Goal: Complete application form

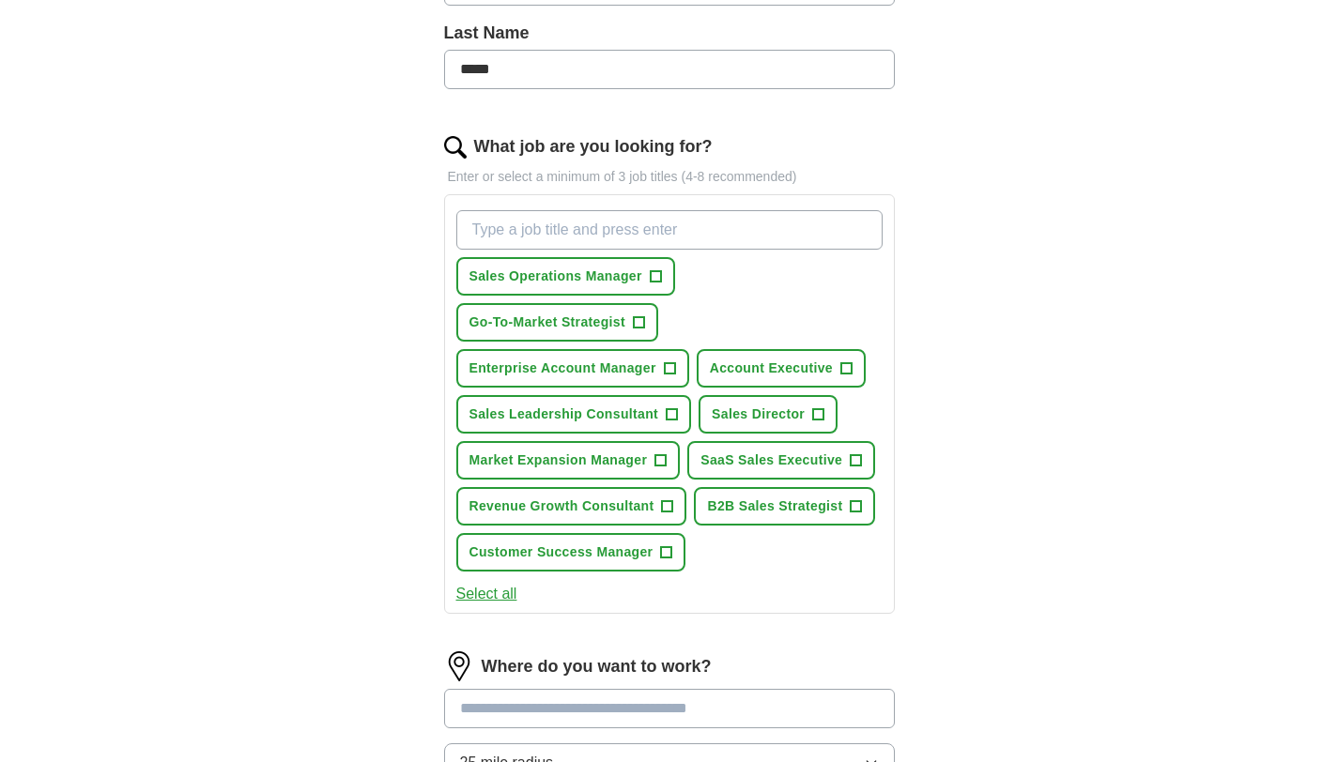
scroll to position [521, 0]
click at [851, 360] on span "+" at bounding box center [845, 367] width 11 height 15
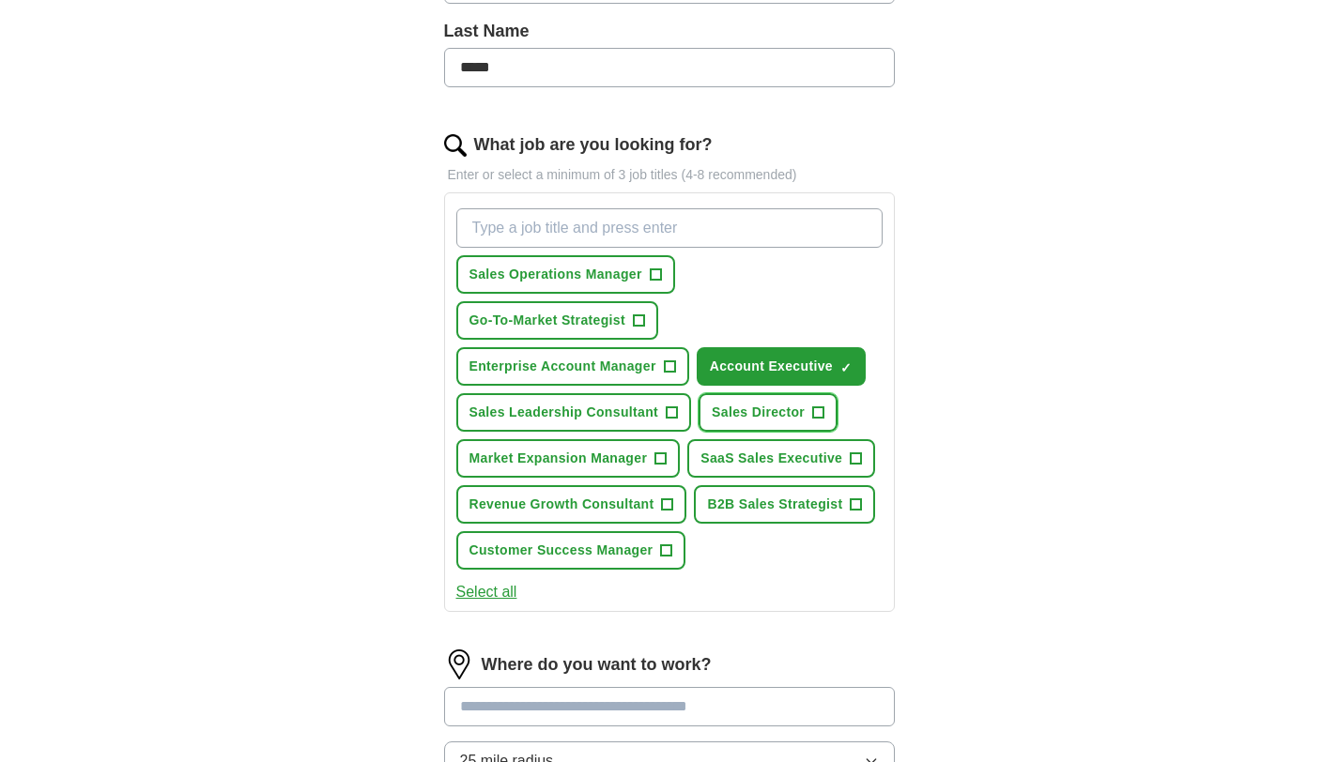
click at [822, 406] on span "+" at bounding box center [818, 413] width 11 height 15
click at [866, 439] on button "SaaS Sales Executive +" at bounding box center [781, 458] width 188 height 38
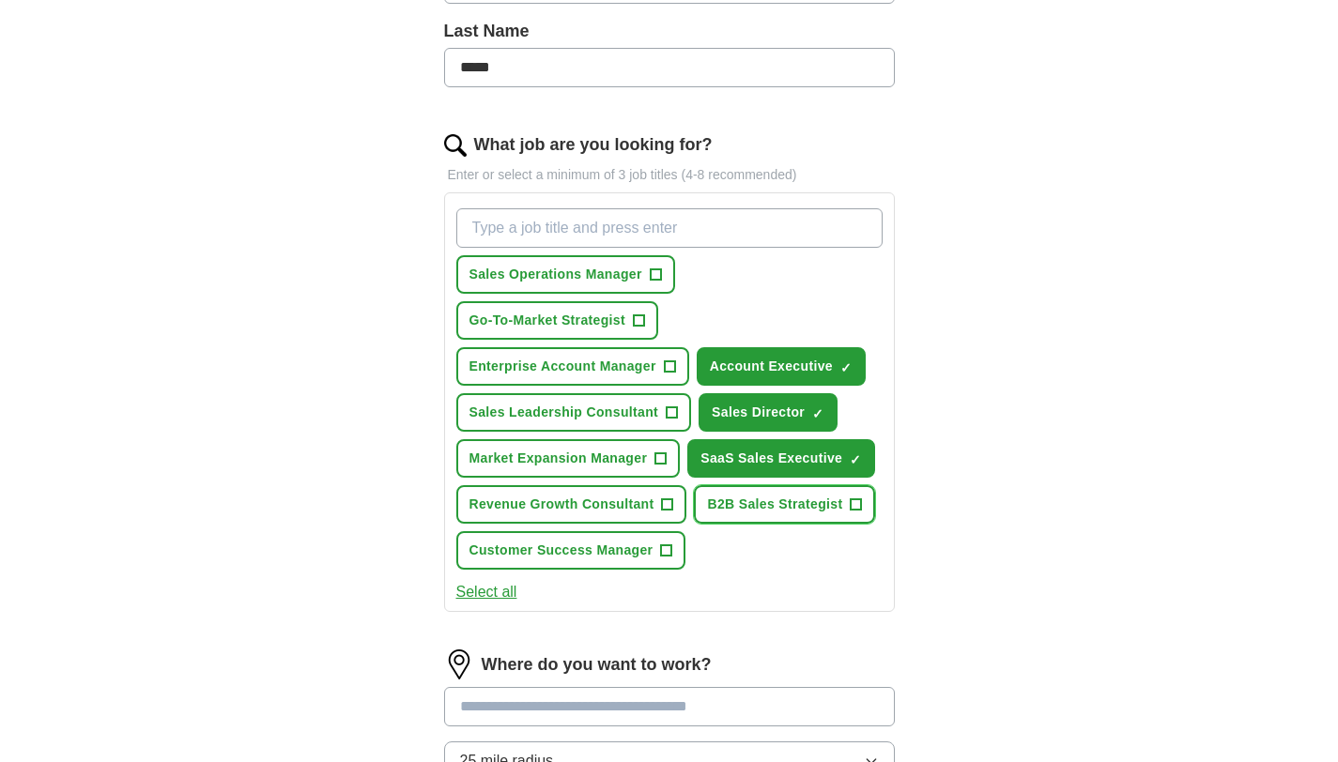
click at [862, 485] on button "B2B Sales Strategist +" at bounding box center [784, 504] width 181 height 38
click at [664, 498] on span "+" at bounding box center [667, 505] width 11 height 15
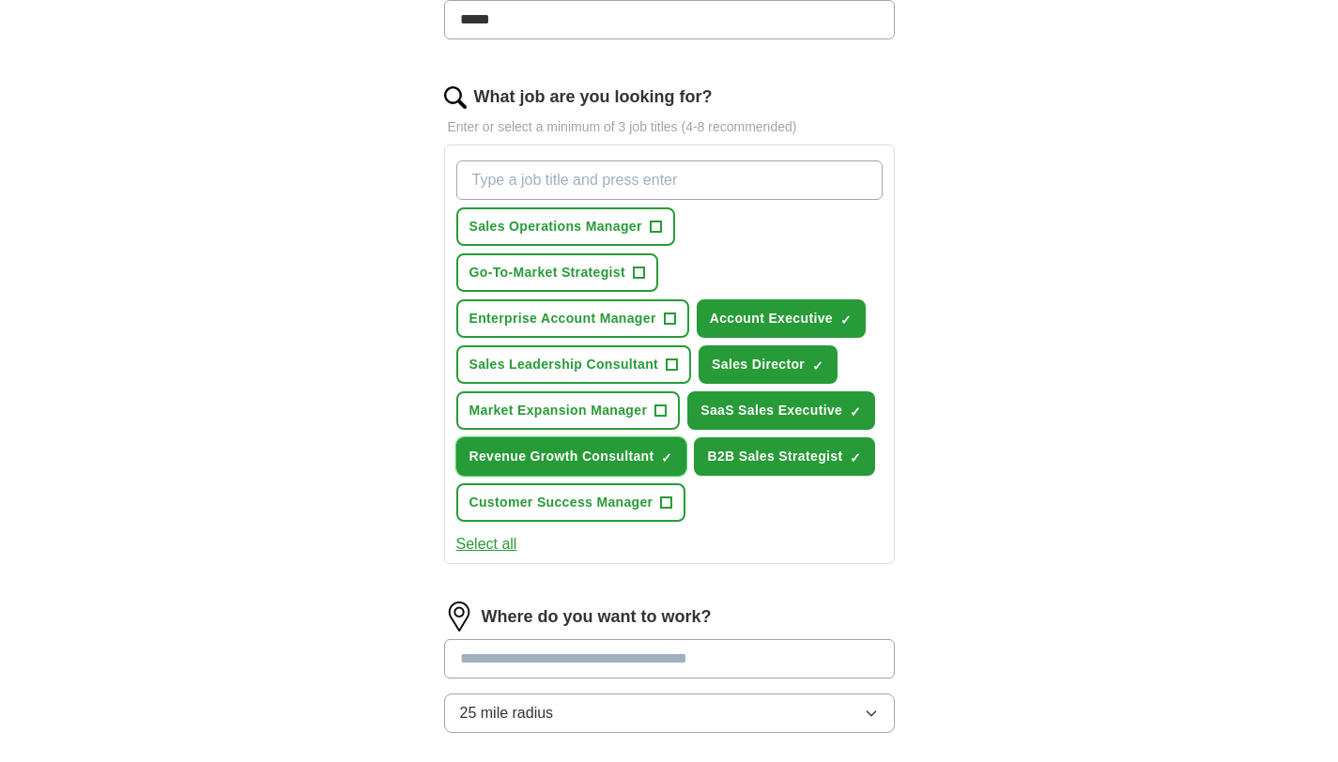
scroll to position [570, 0]
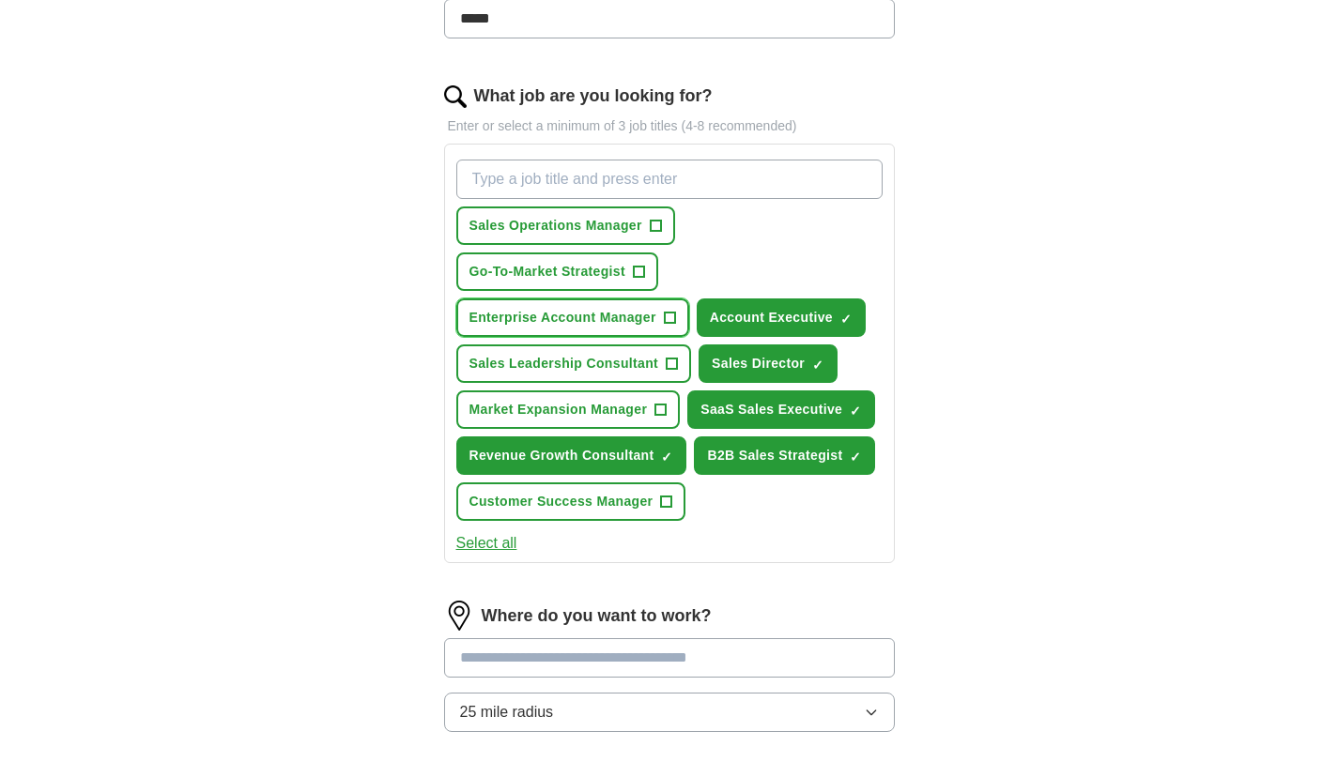
click at [670, 311] on span "+" at bounding box center [669, 318] width 11 height 15
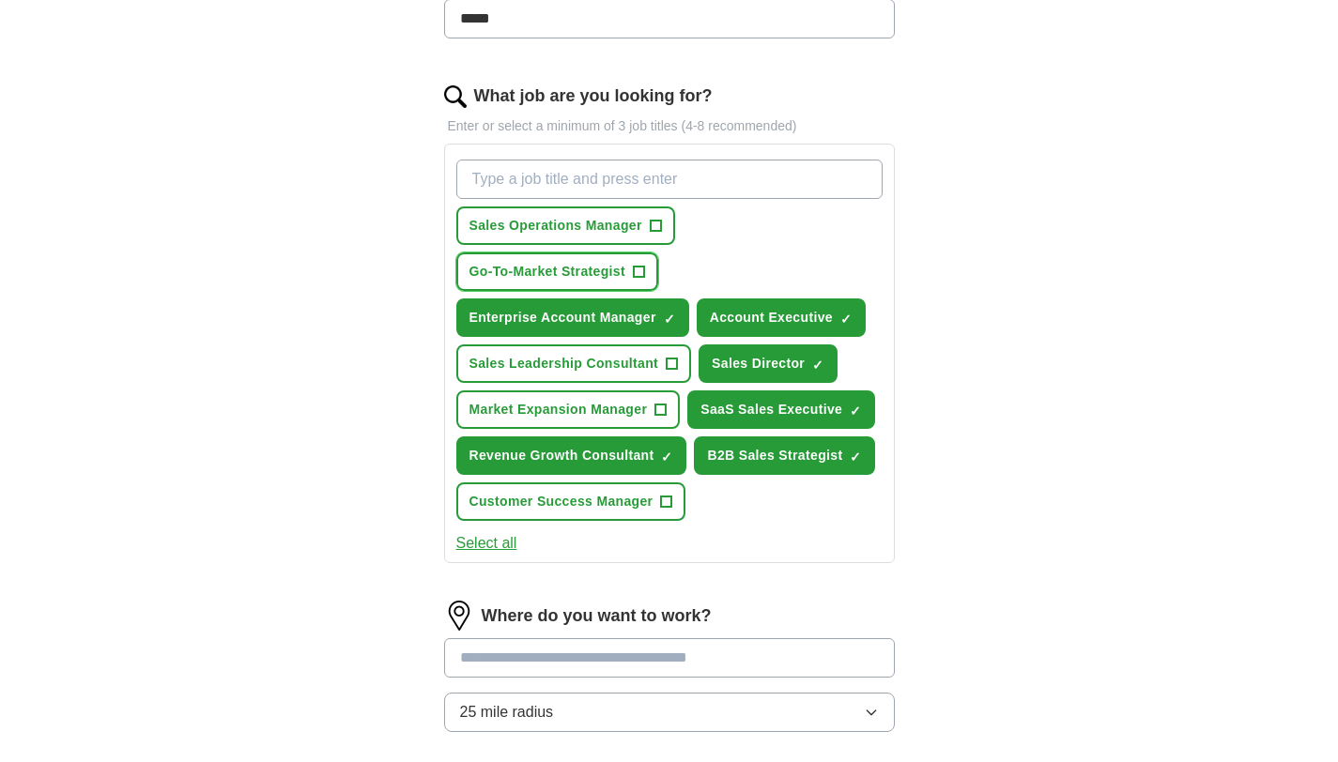
click at [640, 265] on span "+" at bounding box center [638, 272] width 11 height 15
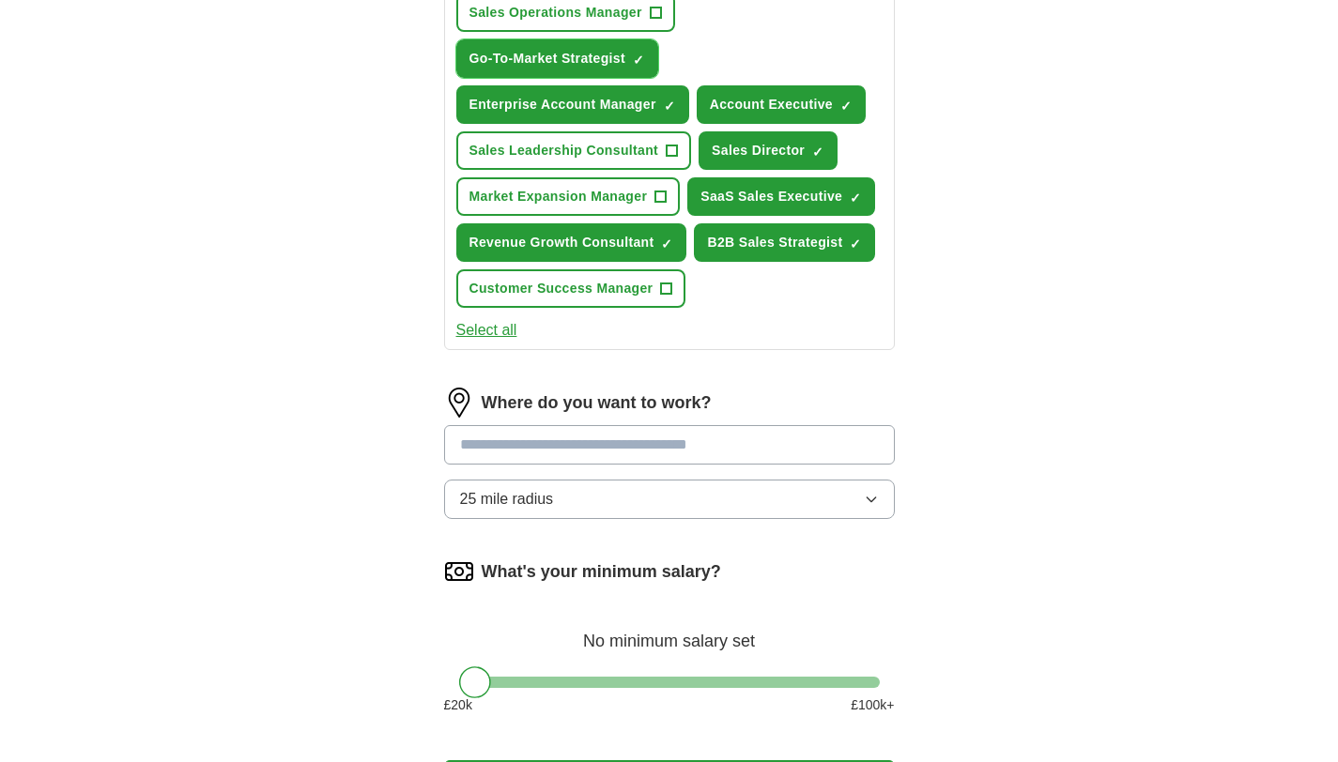
scroll to position [792, 0]
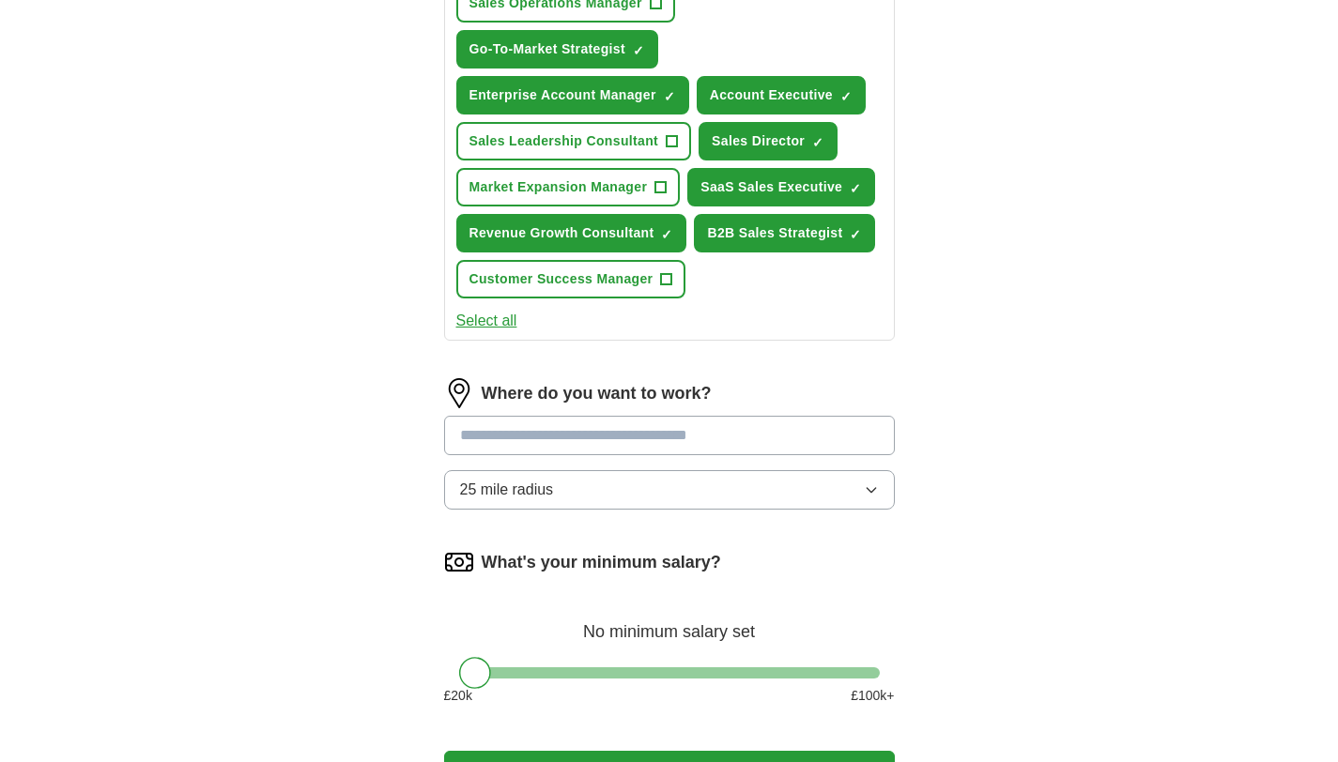
click at [600, 416] on input at bounding box center [669, 435] width 451 height 39
type input "***"
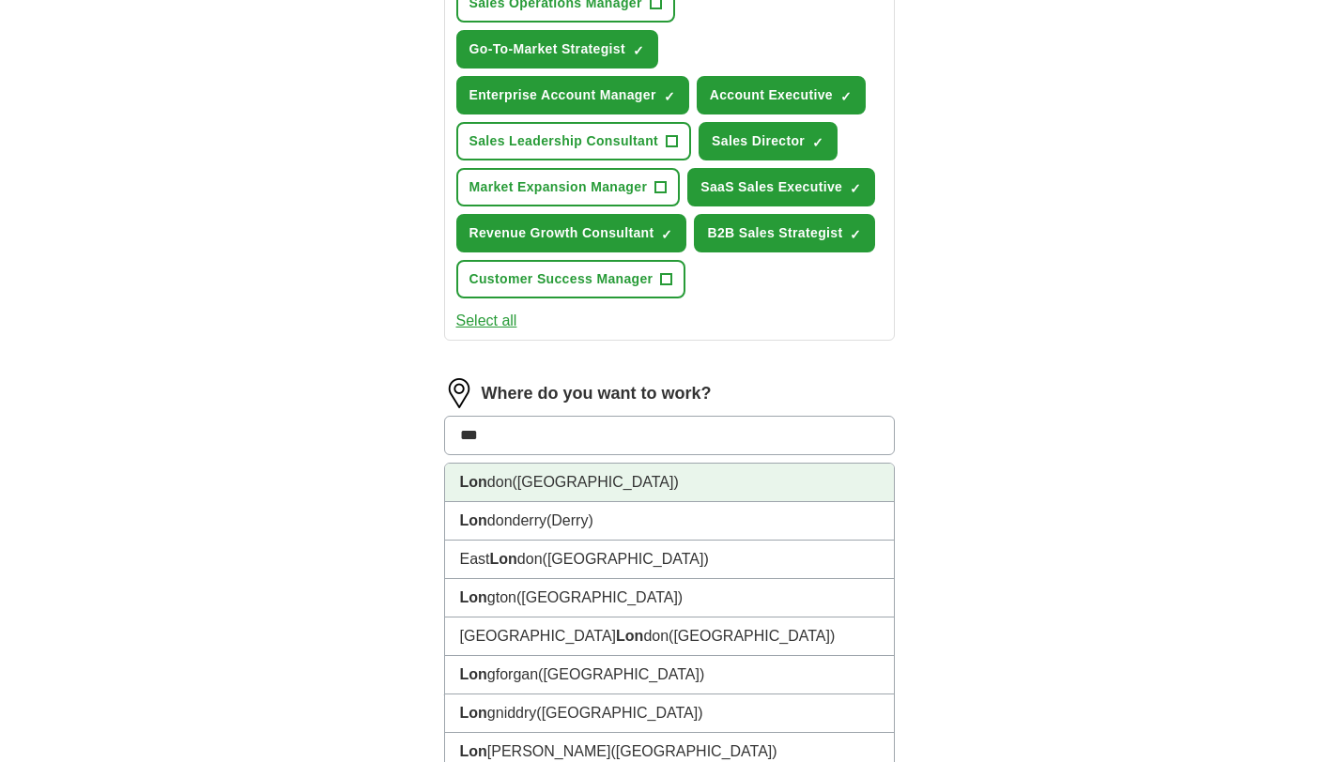
click at [617, 470] on li "Lon don ([GEOGRAPHIC_DATA])" at bounding box center [669, 483] width 449 height 38
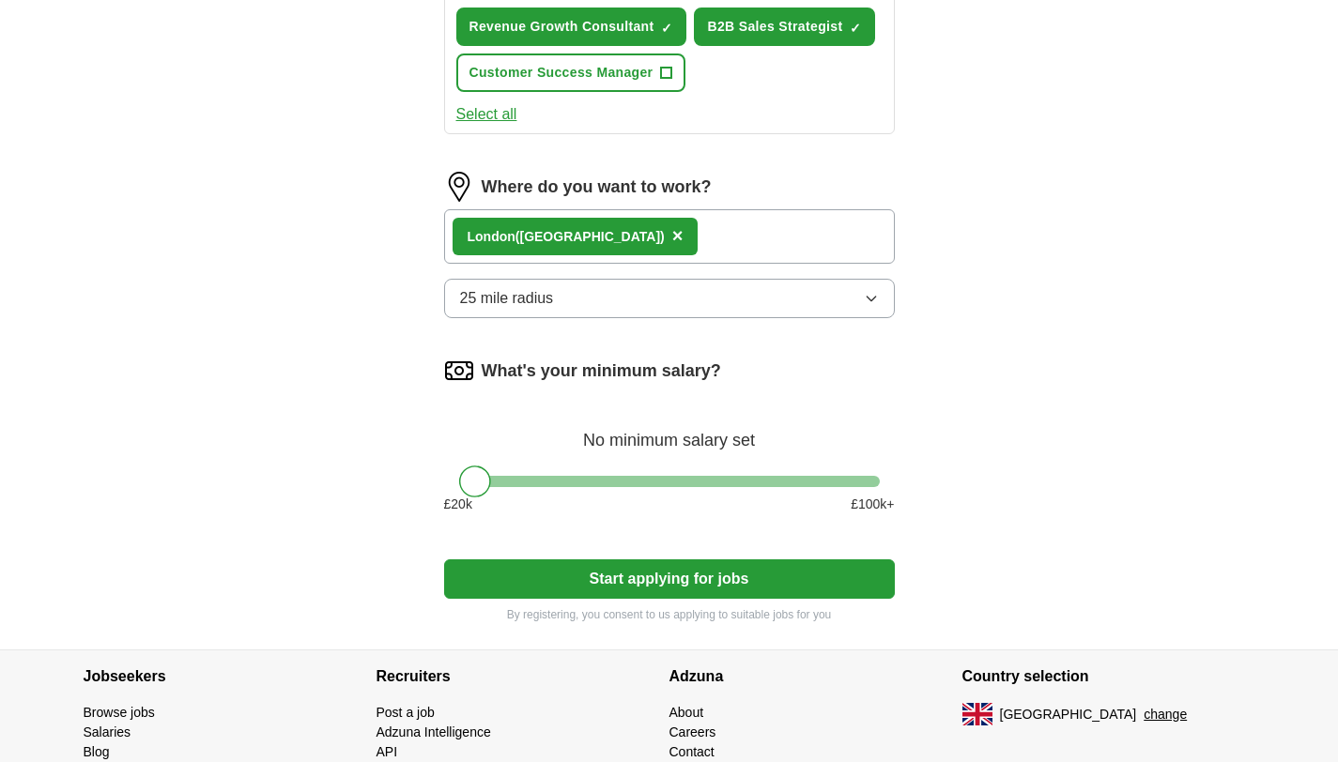
scroll to position [1002, 0]
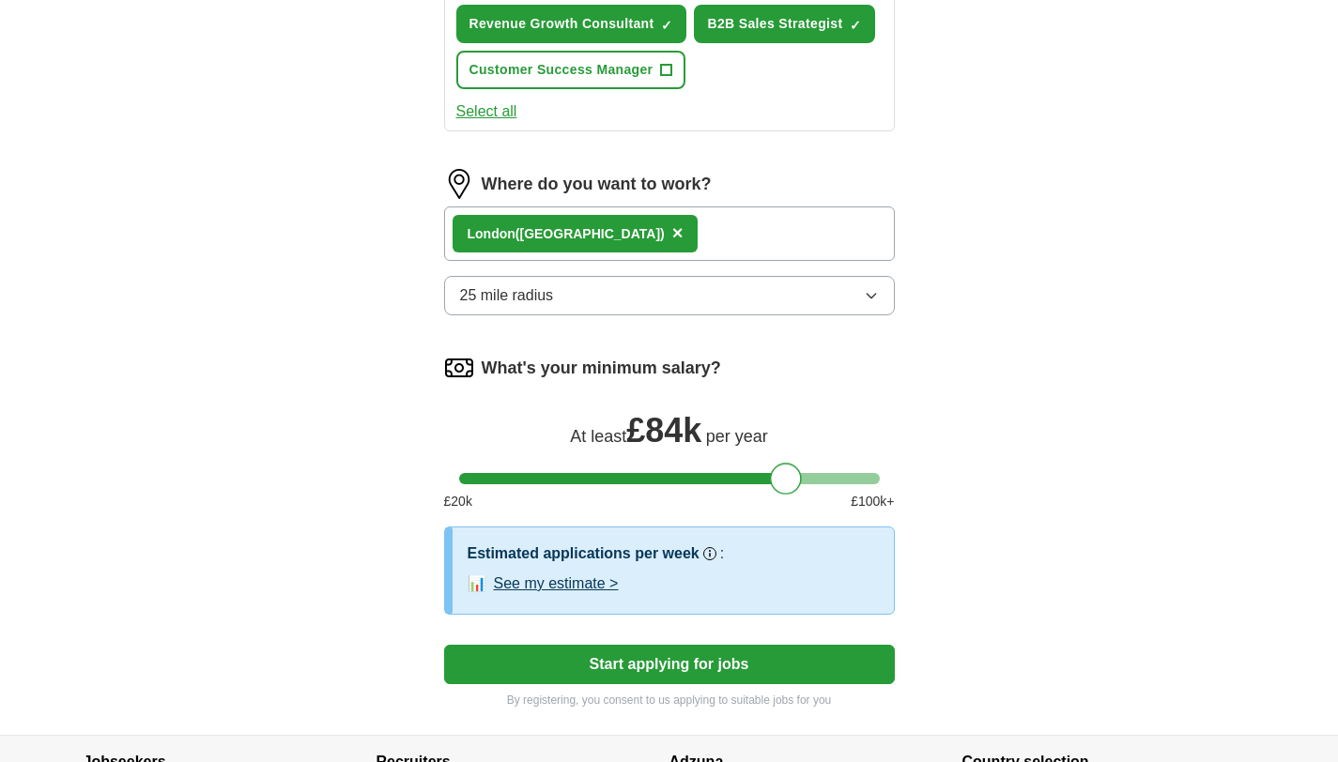
drag, startPoint x: 469, startPoint y: 455, endPoint x: 783, endPoint y: 455, distance: 313.5
click at [783, 463] on div at bounding box center [786, 479] width 32 height 32
drag, startPoint x: 780, startPoint y: 460, endPoint x: 752, endPoint y: 457, distance: 28.3
click at [752, 463] on div at bounding box center [757, 479] width 32 height 32
click at [720, 645] on button "Start applying for jobs" at bounding box center [669, 664] width 451 height 39
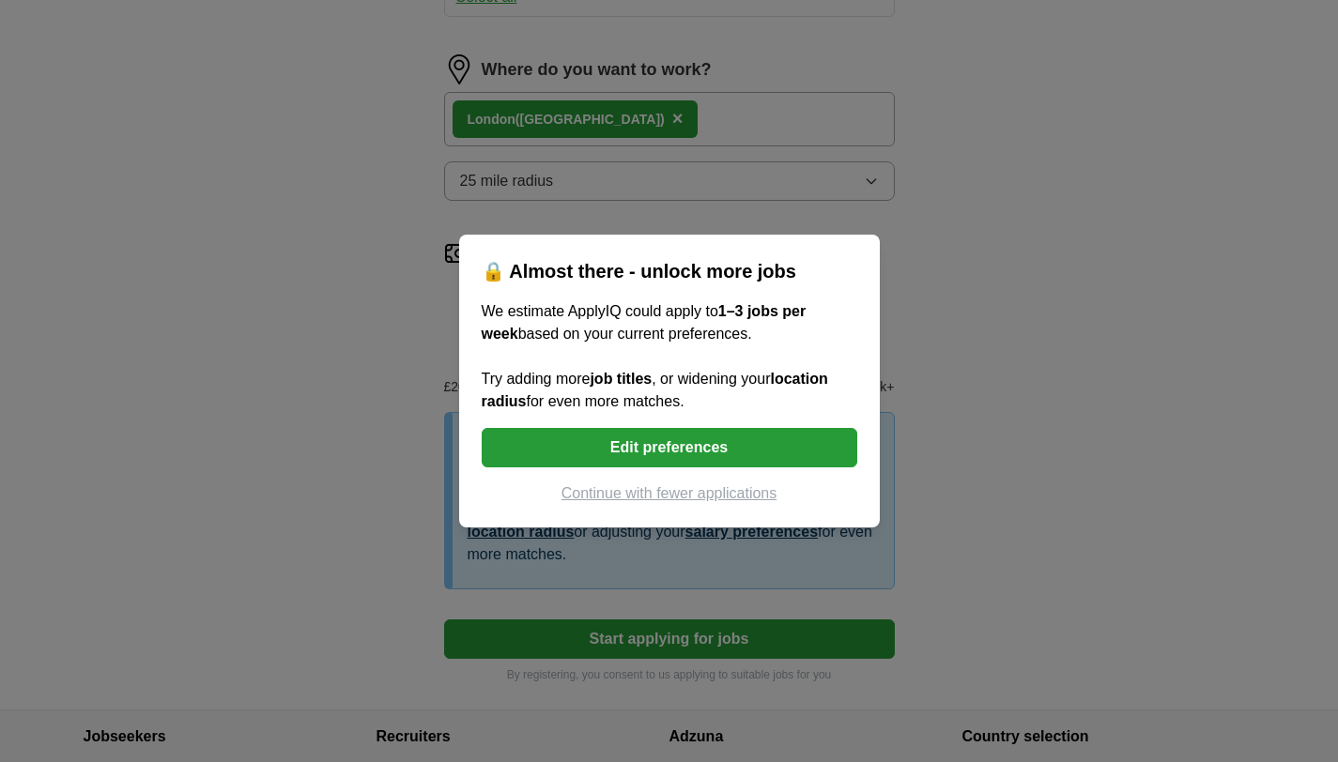
scroll to position [1223, 0]
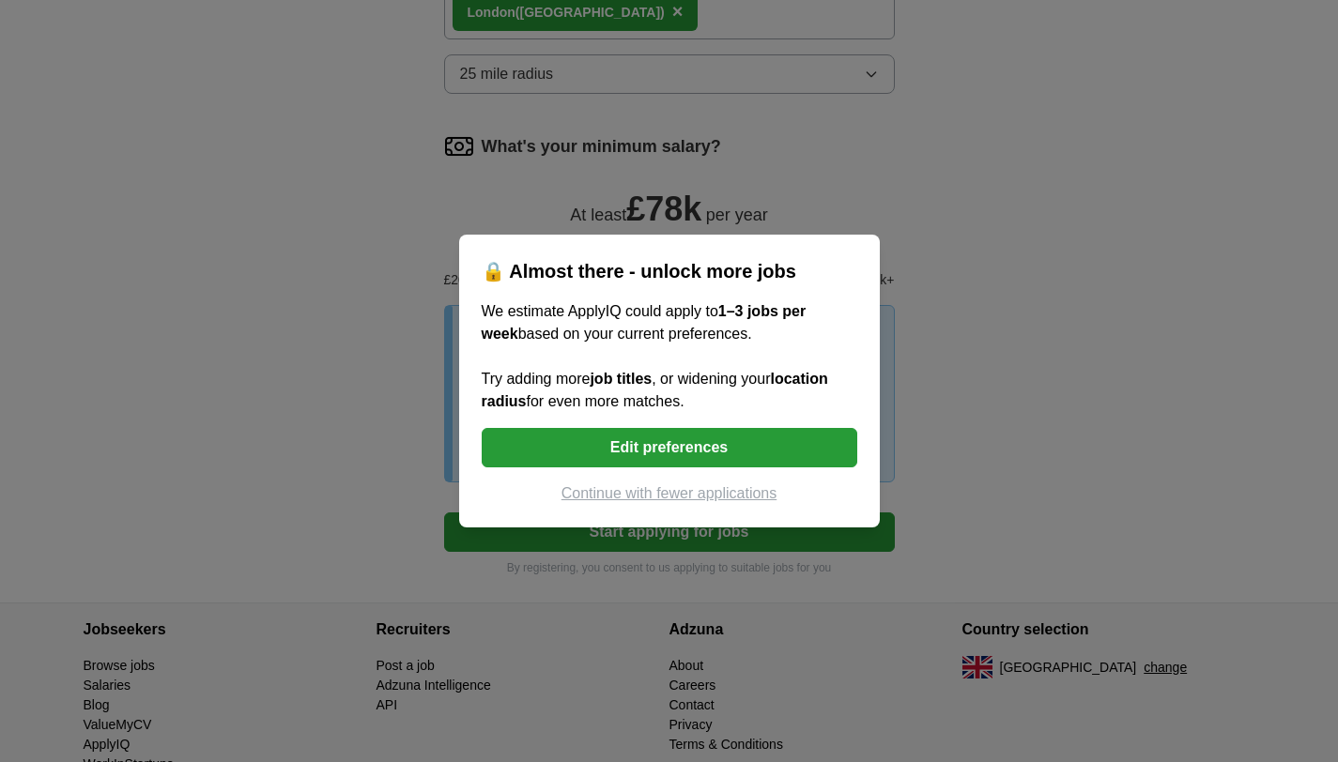
click at [721, 461] on button "Edit preferences" at bounding box center [669, 447] width 375 height 39
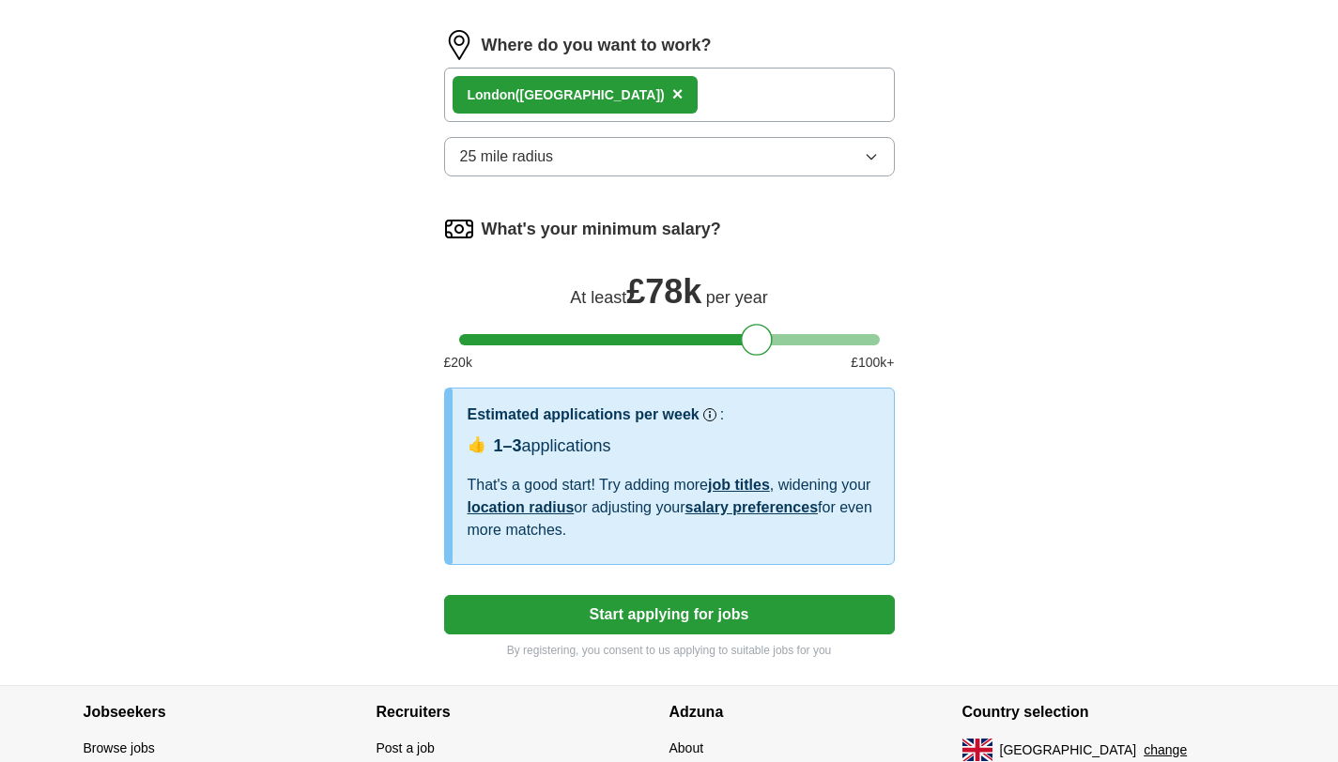
scroll to position [1156, 0]
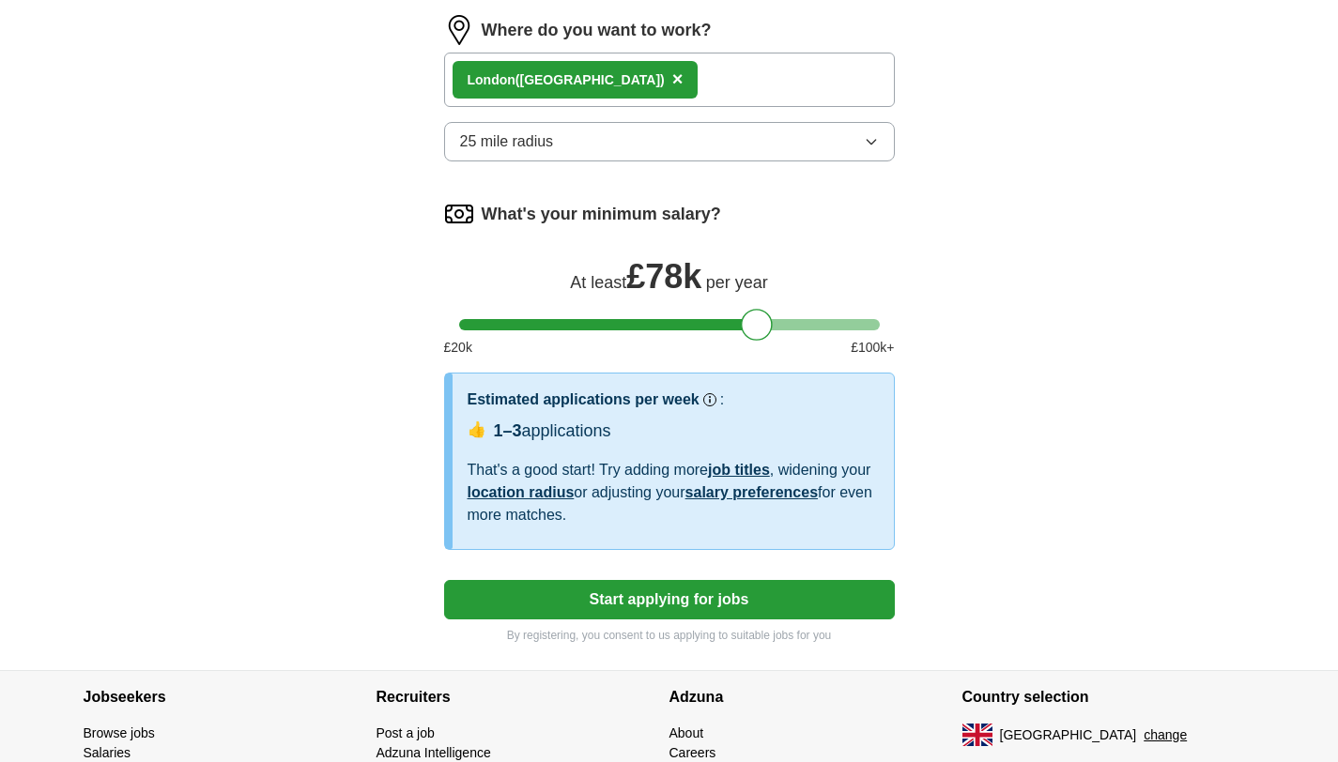
click at [752, 462] on link "job titles" at bounding box center [739, 470] width 62 height 16
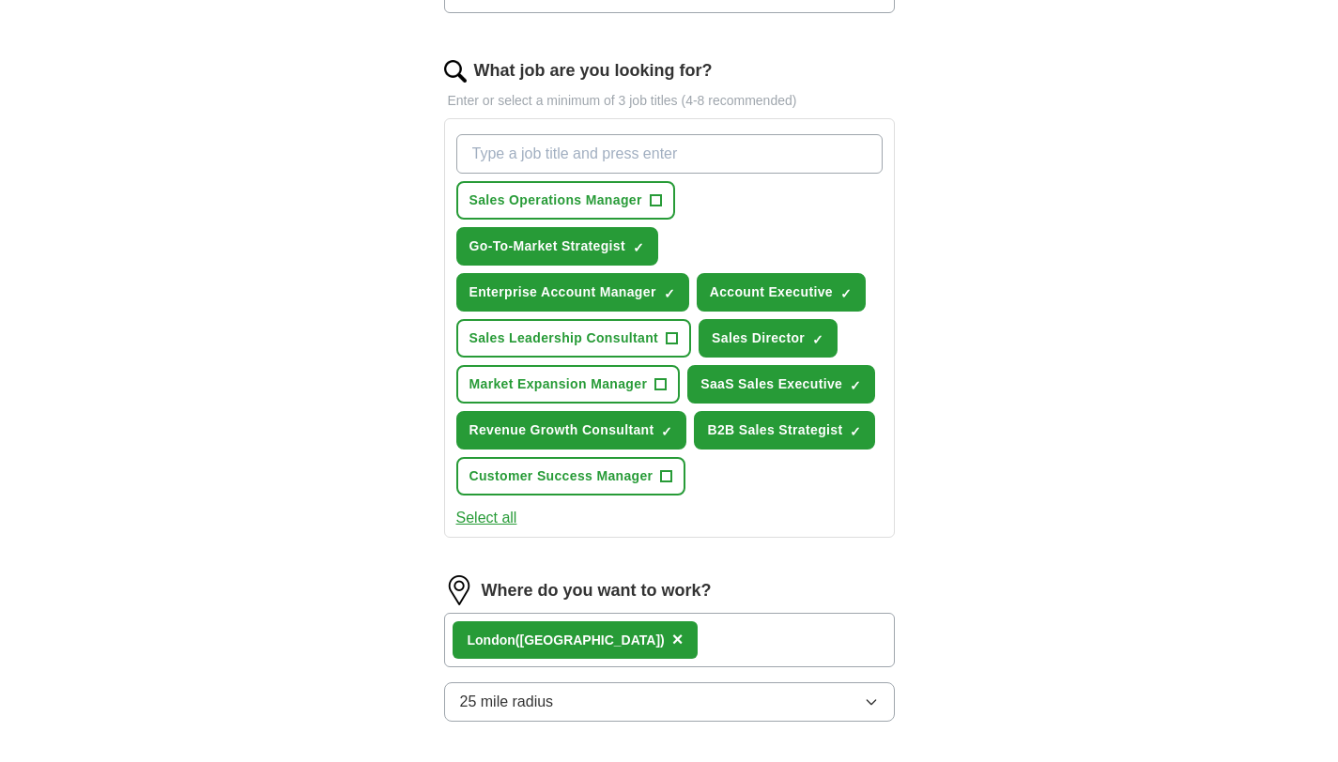
scroll to position [1251, 0]
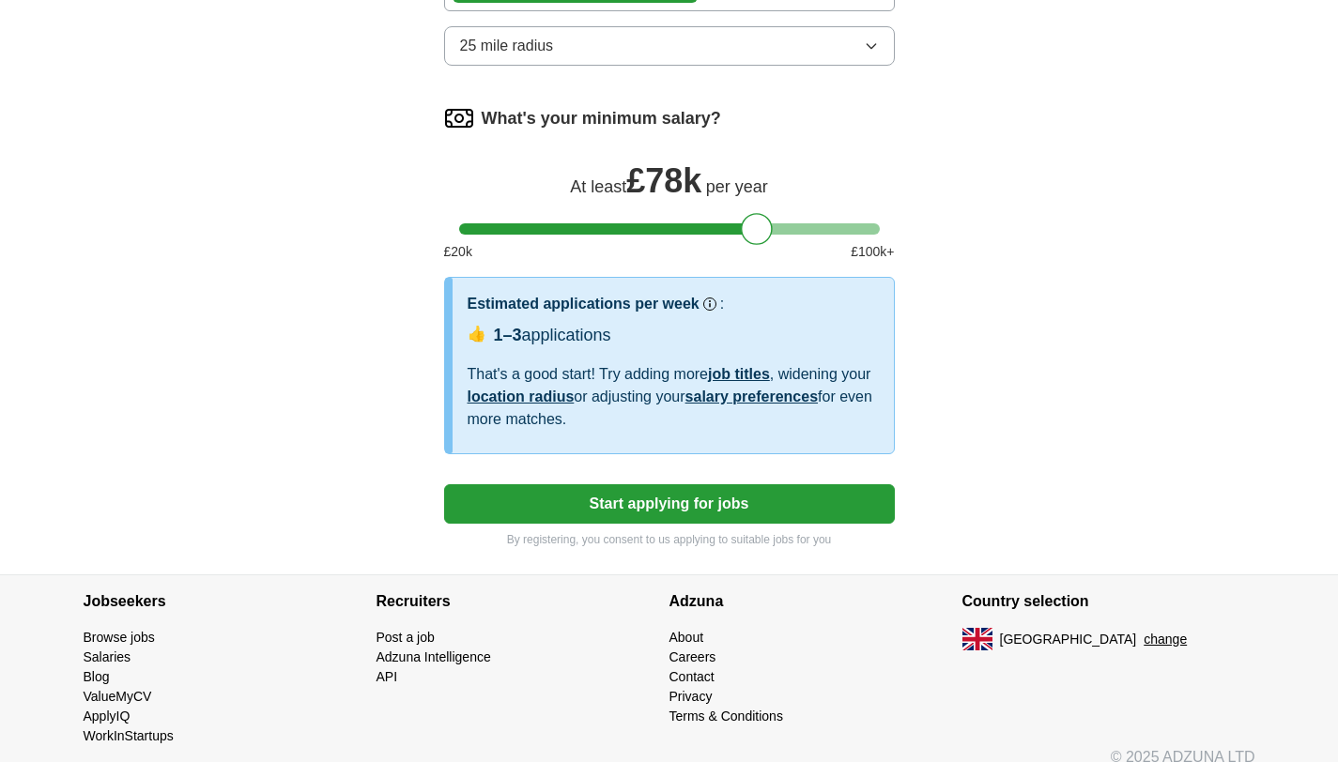
click at [735, 484] on button "Start applying for jobs" at bounding box center [669, 503] width 451 height 39
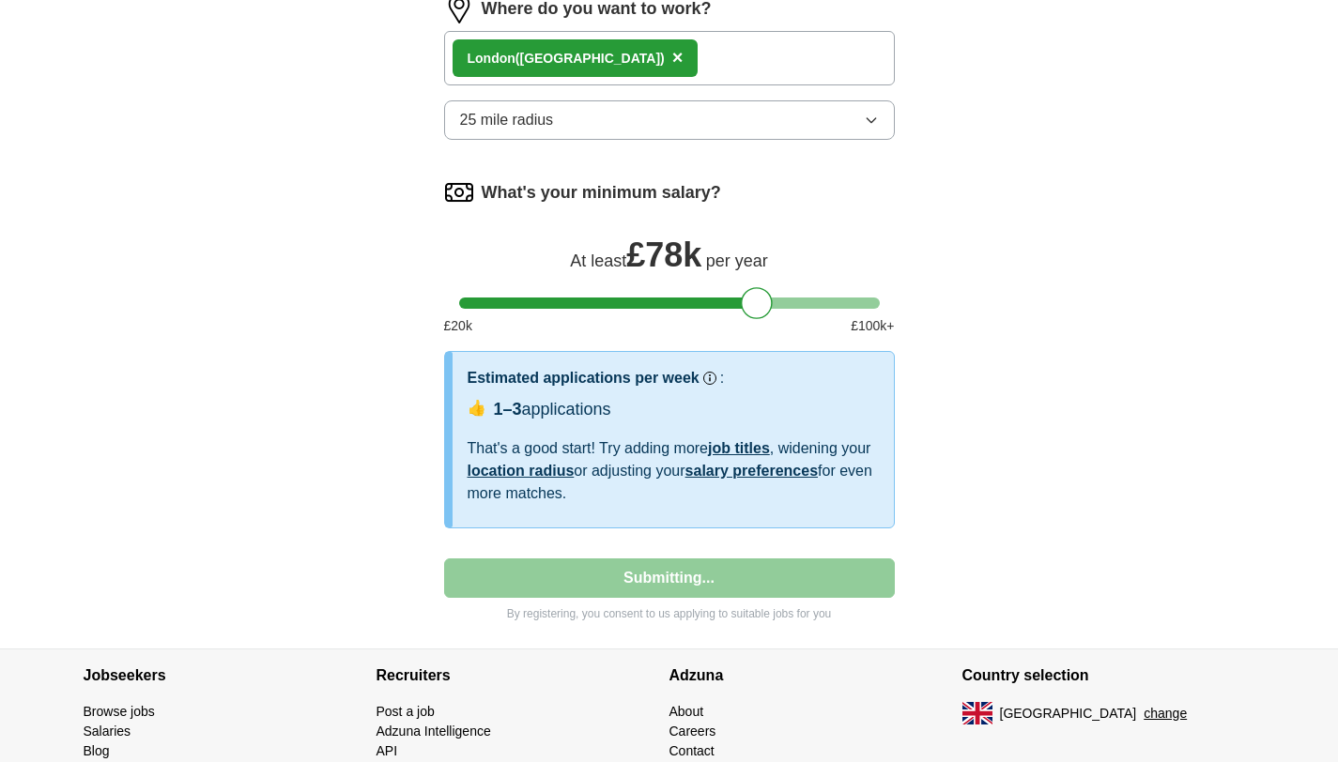
select select "**"
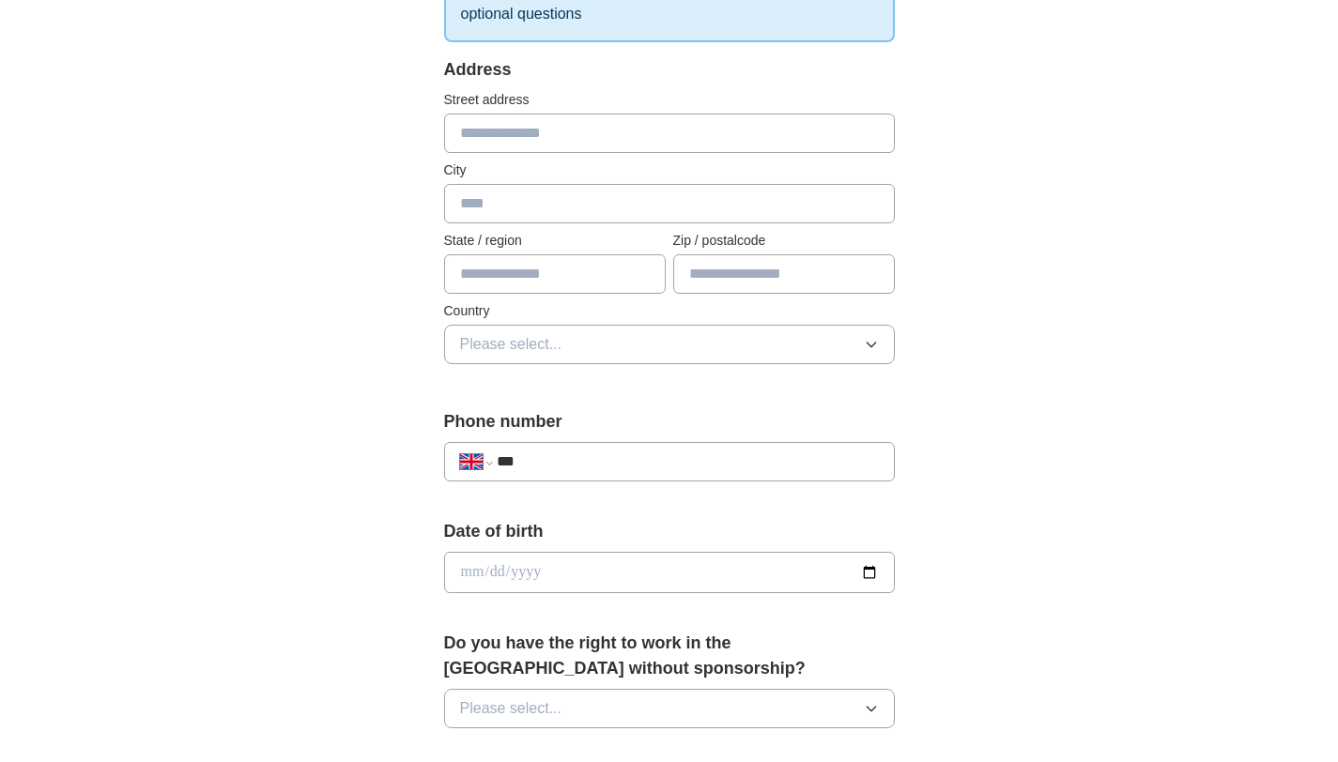
scroll to position [354, 0]
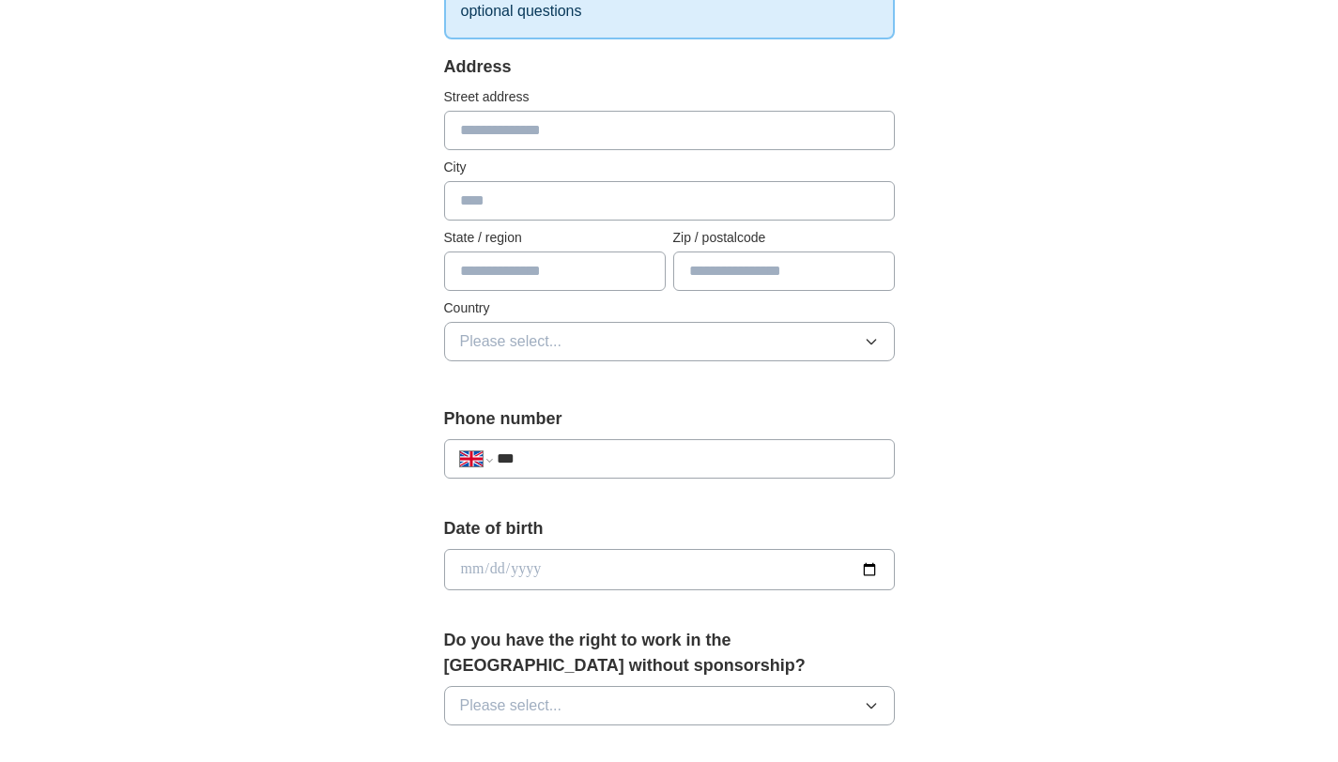
click at [663, 449] on input "***" at bounding box center [687, 459] width 381 height 23
type input "**********"
type input "******"
type input "*******"
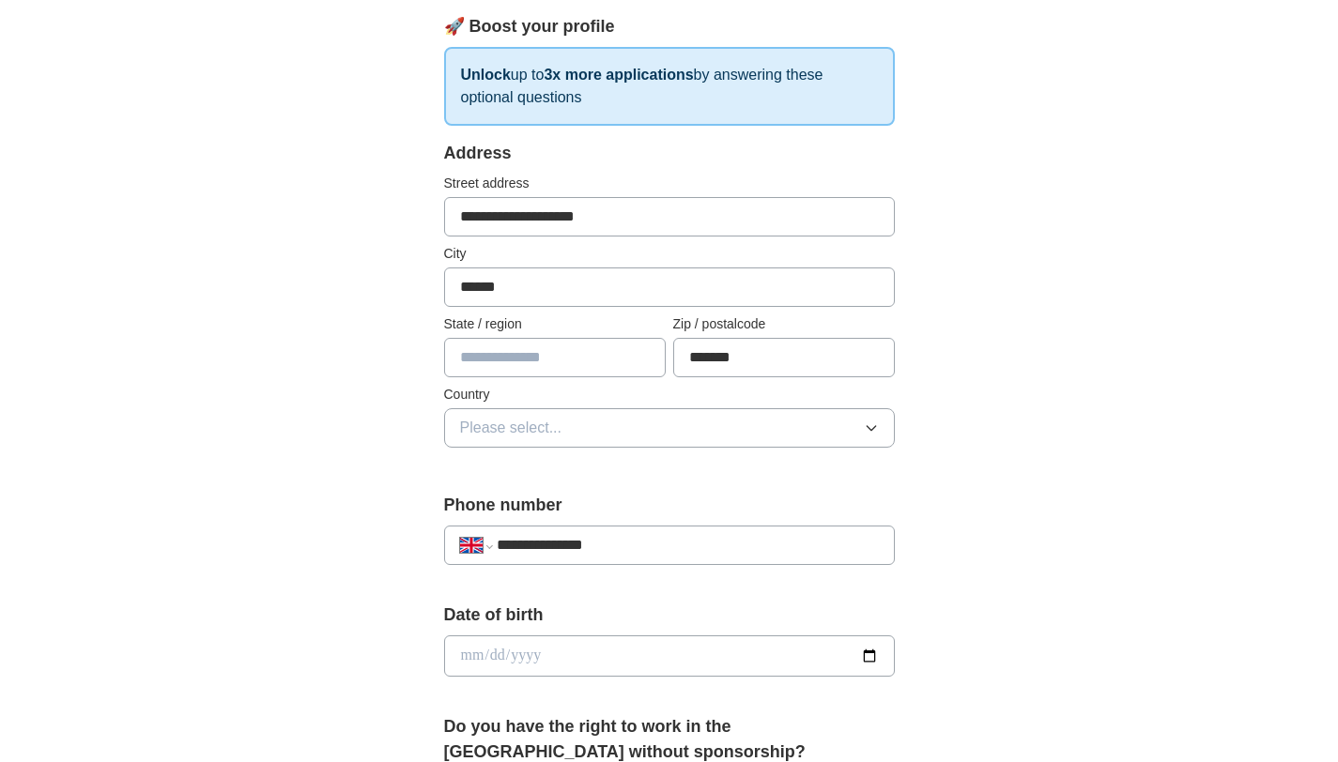
scroll to position [248, 0]
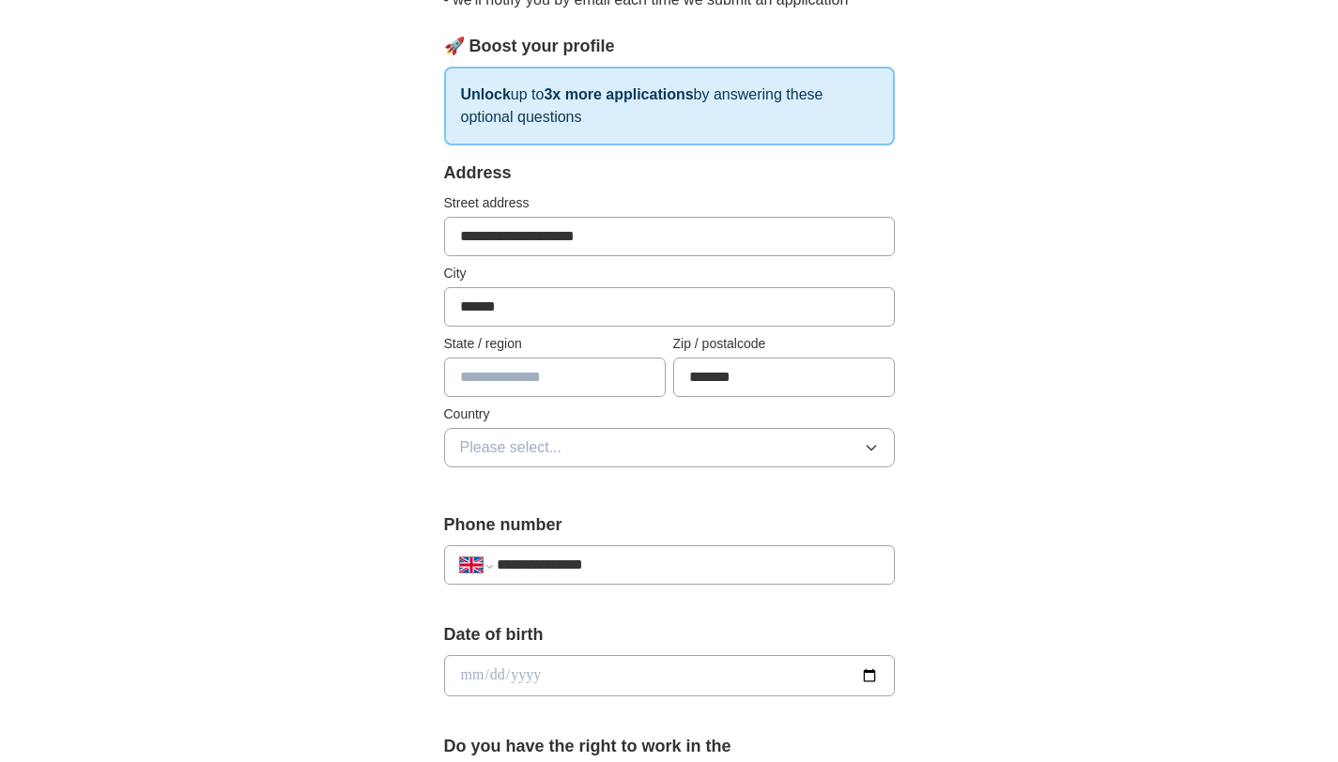
drag, startPoint x: 654, startPoint y: 242, endPoint x: 286, endPoint y: 78, distance: 403.0
click at [293, 89] on div "**********" at bounding box center [670, 651] width 1202 height 1684
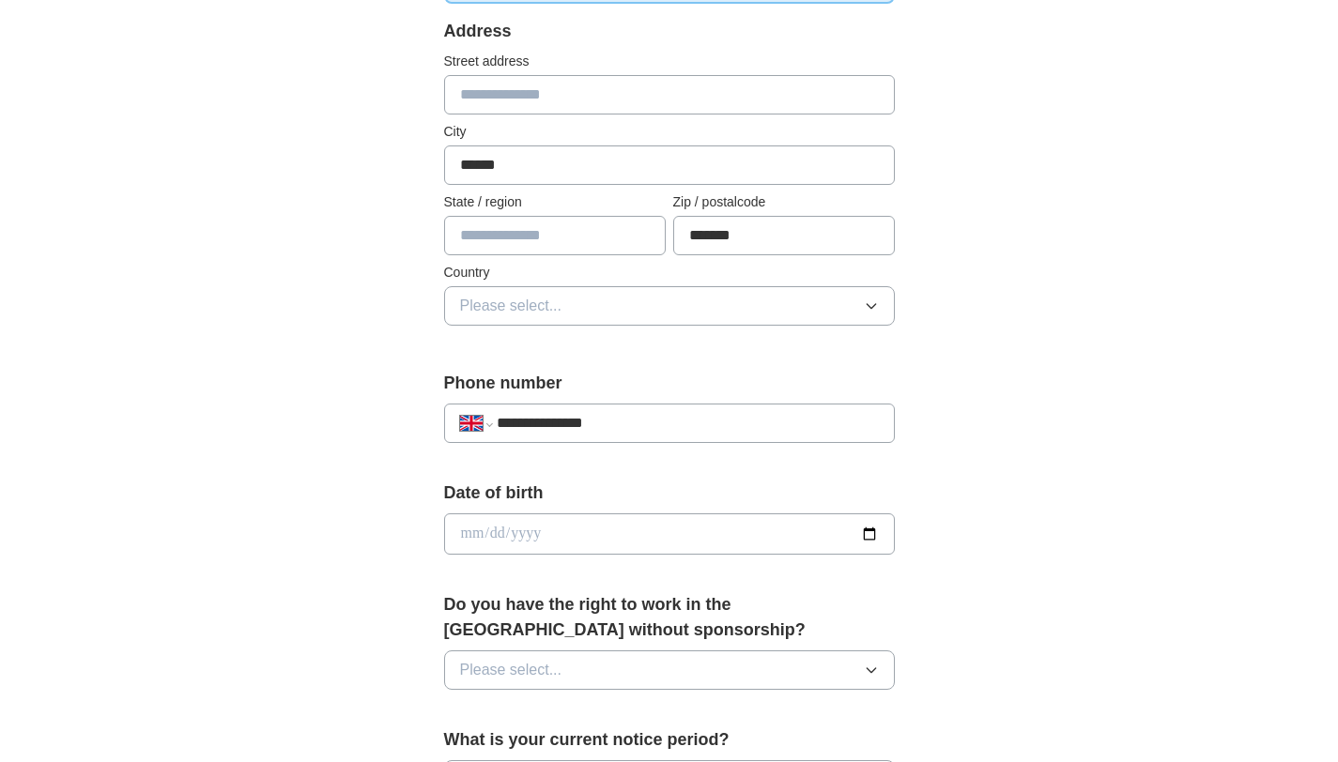
click at [578, 316] on button "Please select..." at bounding box center [669, 305] width 451 height 39
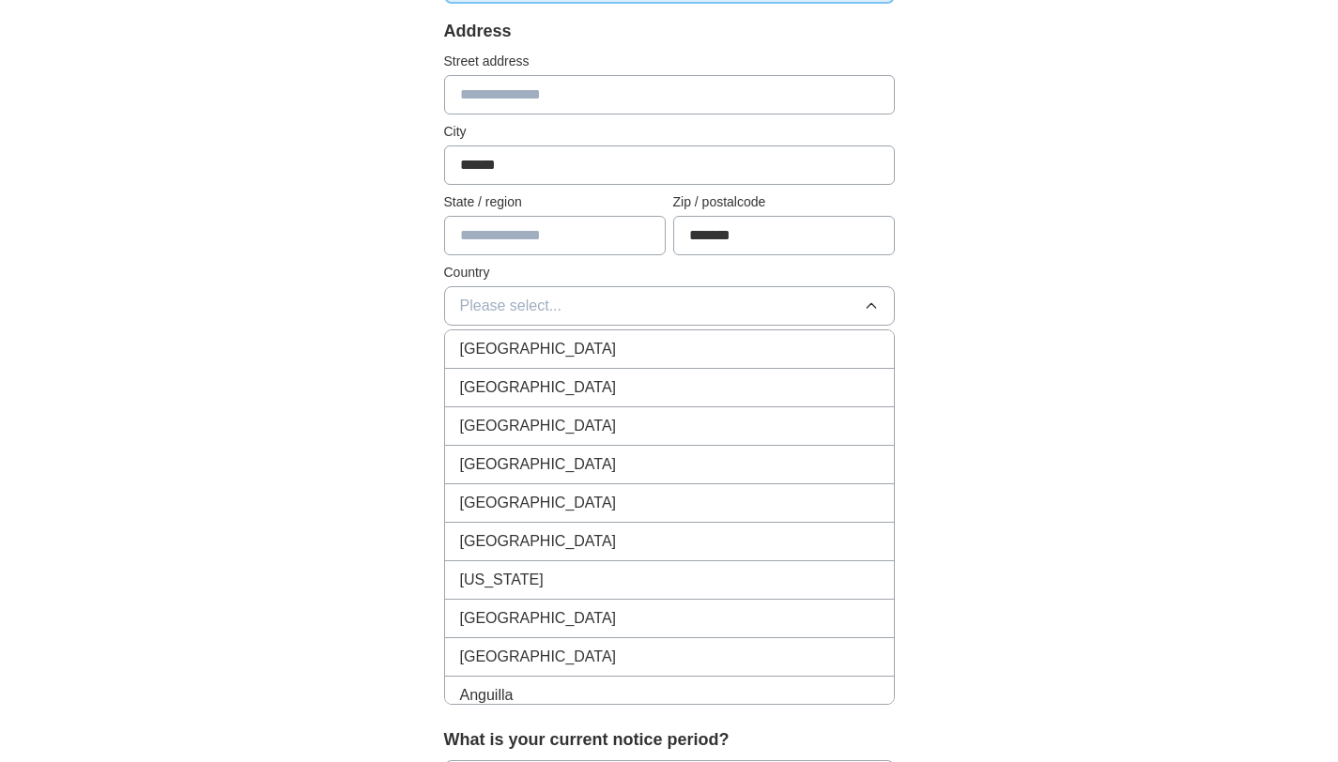
click at [575, 341] on div "[GEOGRAPHIC_DATA]" at bounding box center [669, 349] width 419 height 23
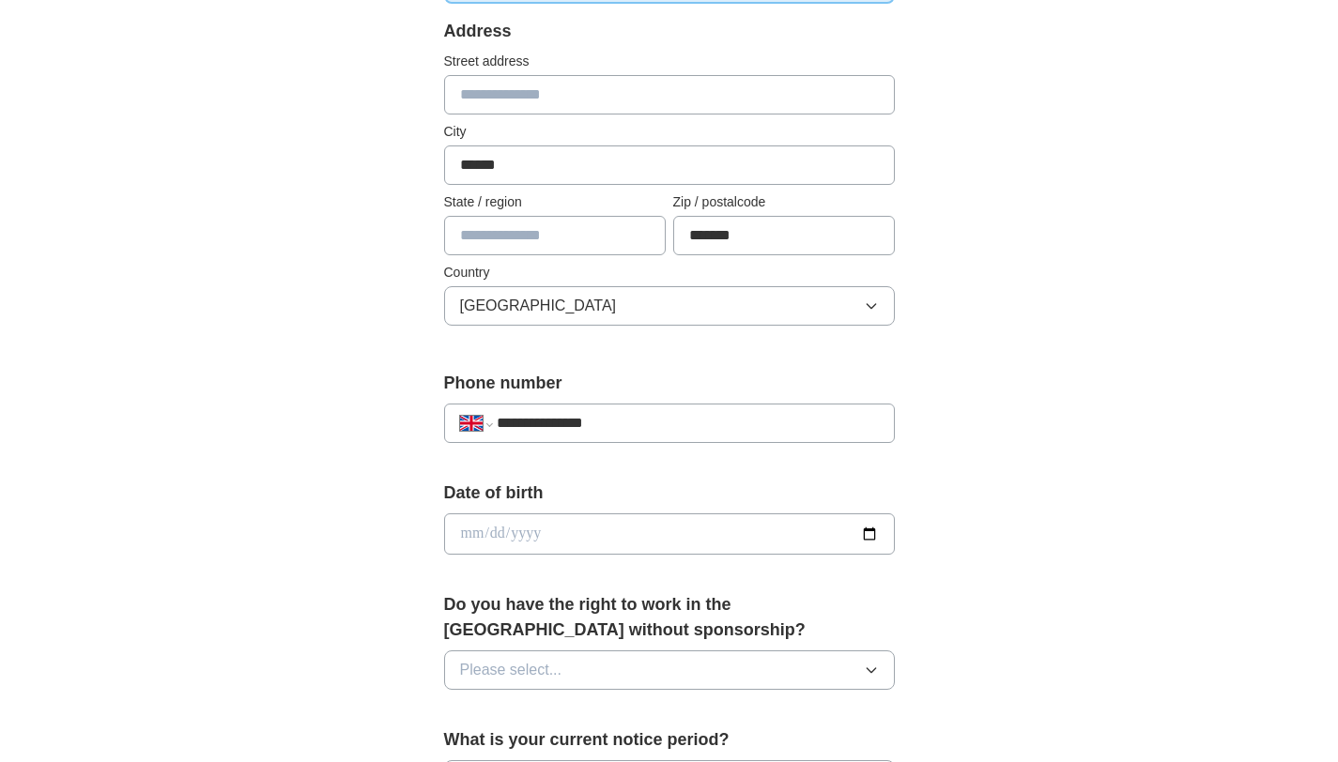
click at [547, 226] on input "text" at bounding box center [555, 235] width 222 height 39
click at [547, 229] on input "text" at bounding box center [555, 235] width 222 height 39
type input "*"
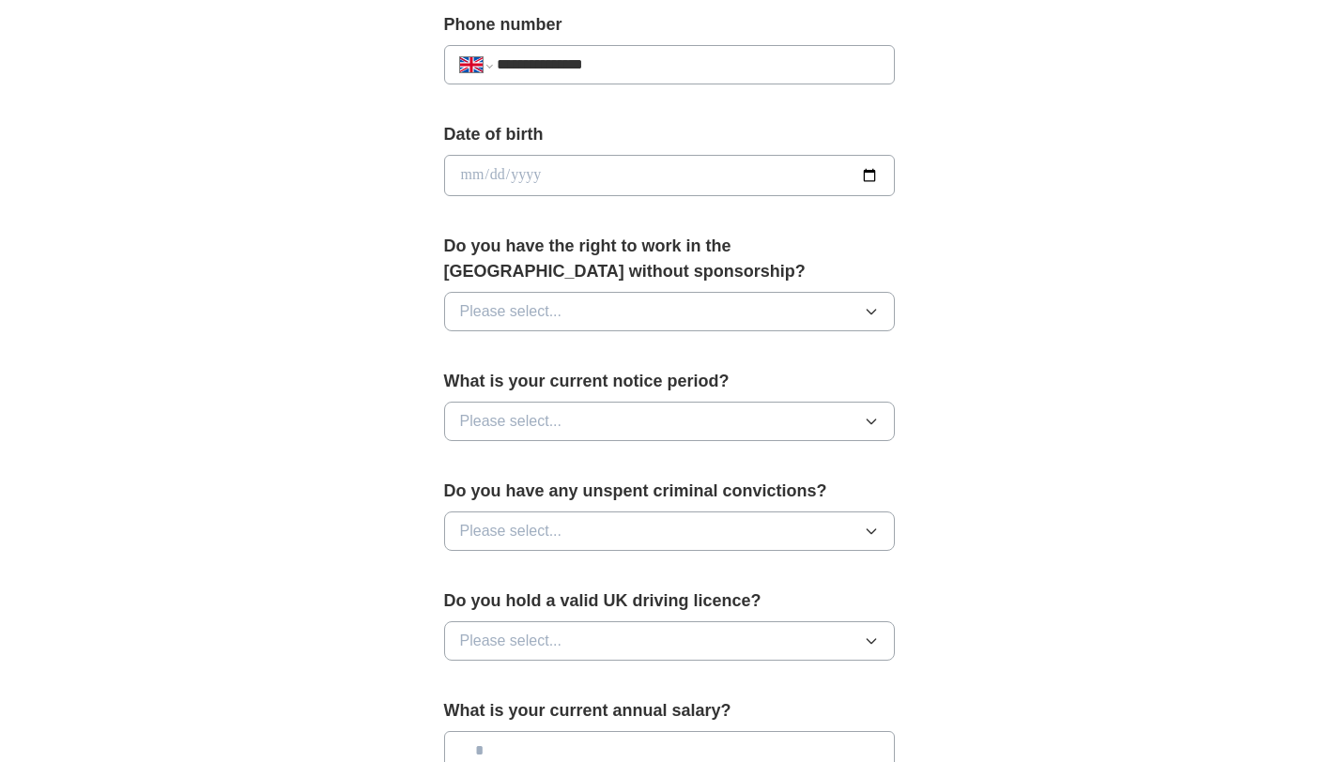
scroll to position [754, 0]
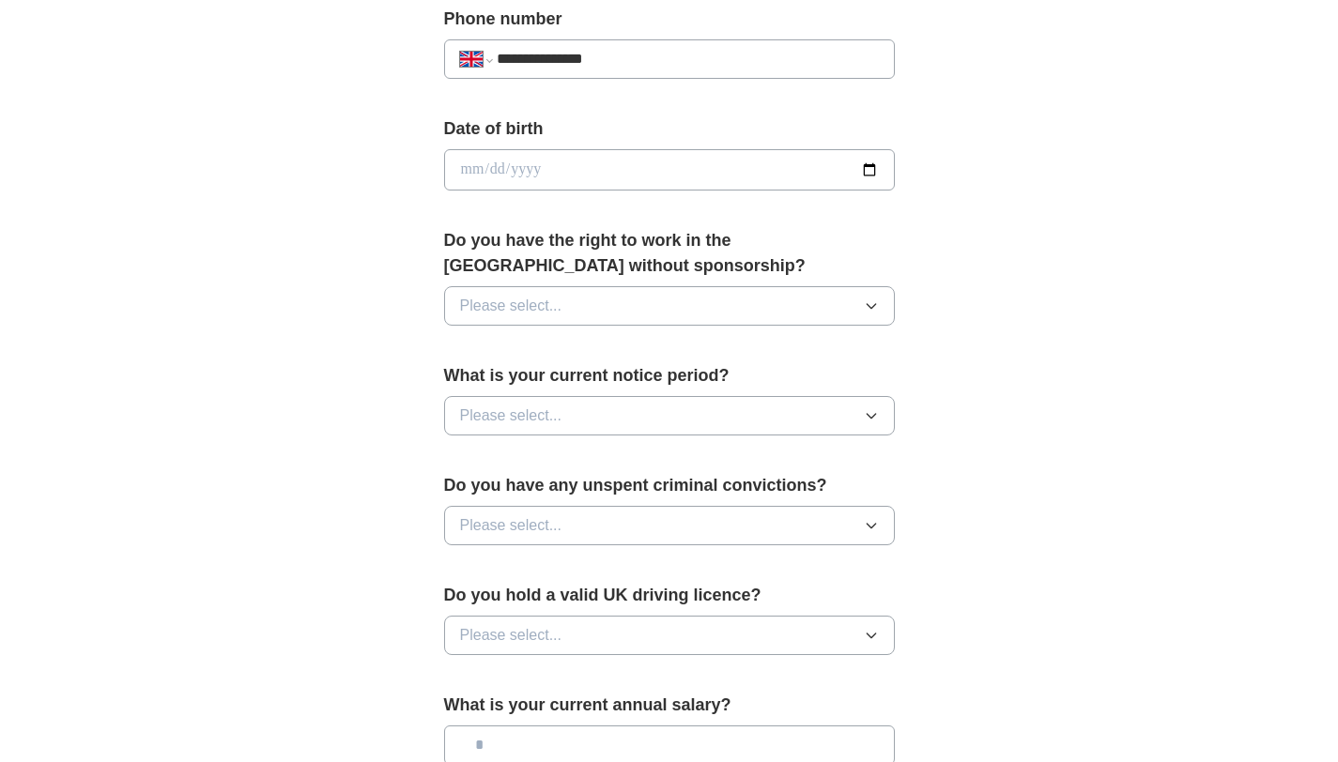
click at [828, 288] on button "Please select..." at bounding box center [669, 305] width 451 height 39
click at [615, 385] on div "No" at bounding box center [669, 387] width 419 height 23
click at [629, 413] on button "Please select..." at bounding box center [669, 415] width 451 height 39
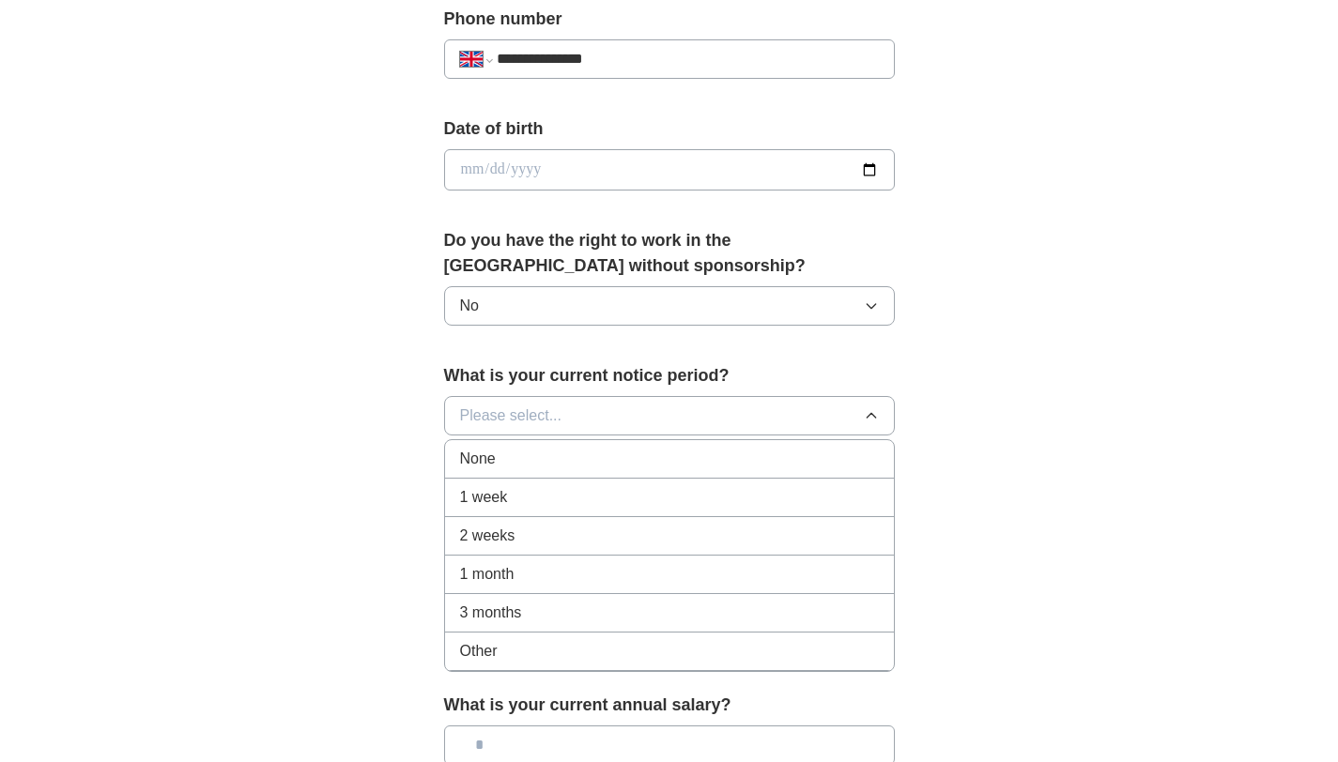
click at [617, 451] on div "None" at bounding box center [669, 459] width 419 height 23
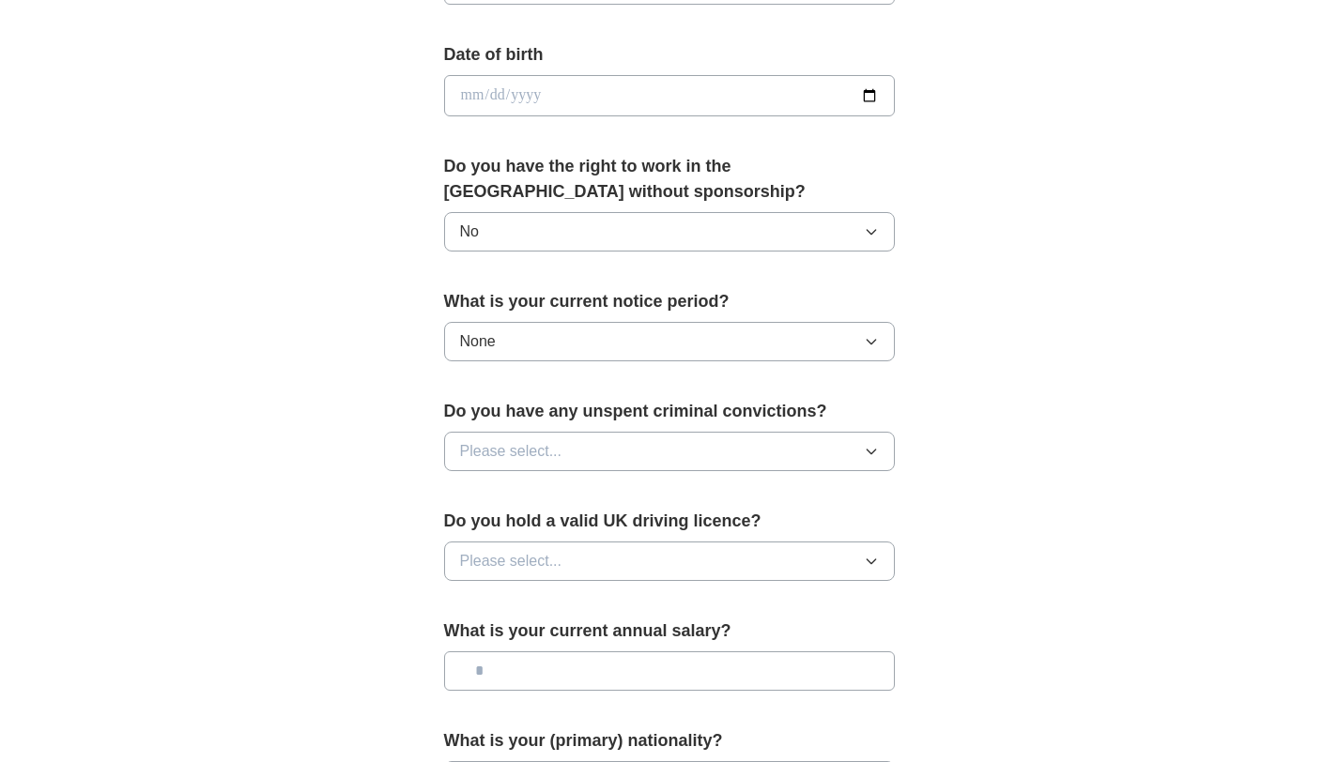
scroll to position [831, 0]
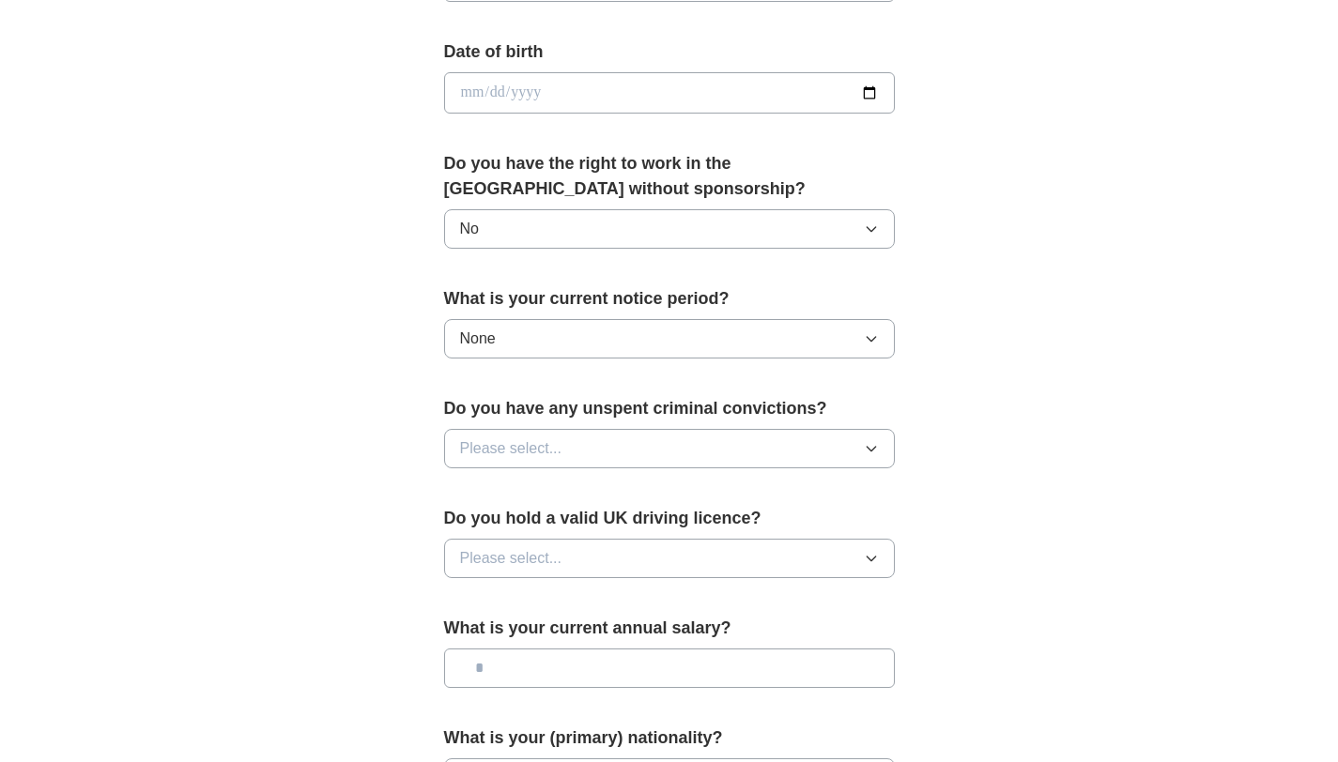
click at [620, 447] on button "Please select..." at bounding box center [669, 448] width 451 height 39
click at [584, 519] on div "No" at bounding box center [669, 530] width 419 height 23
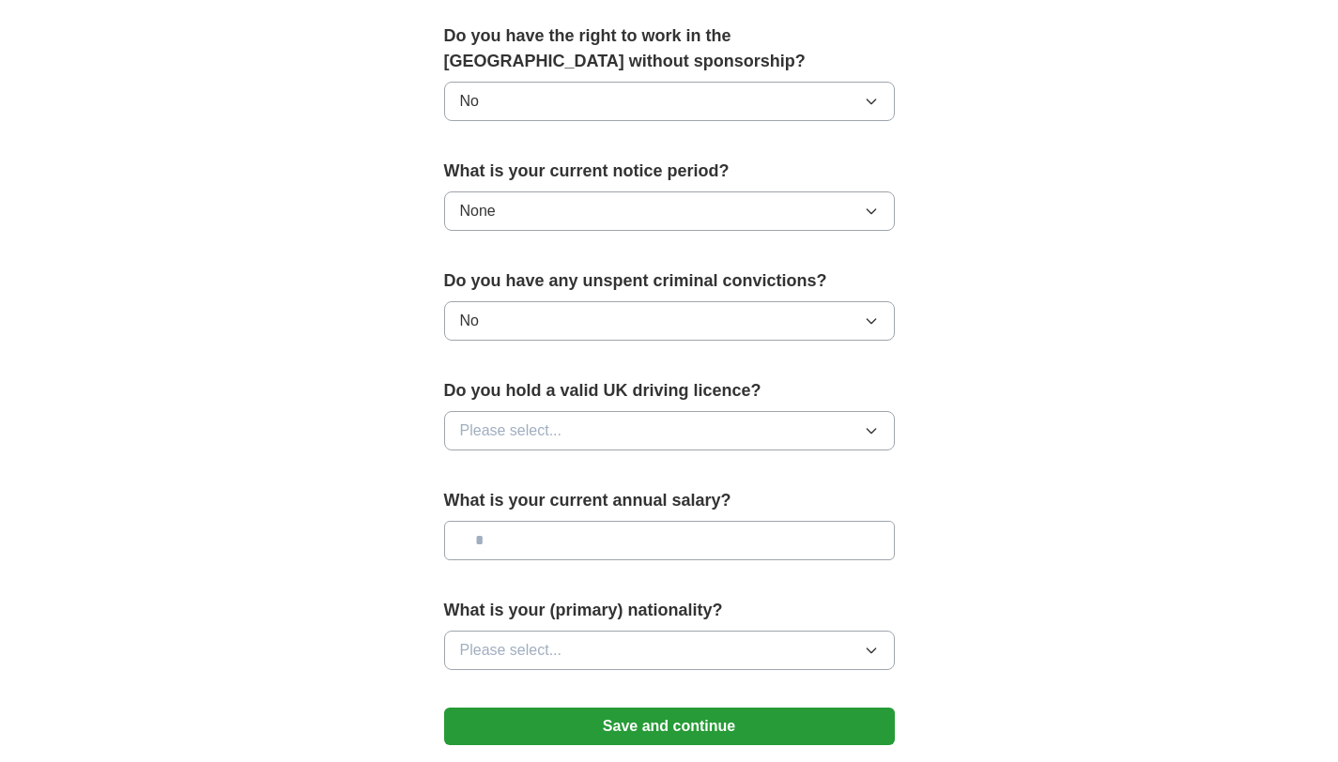
scroll to position [961, 0]
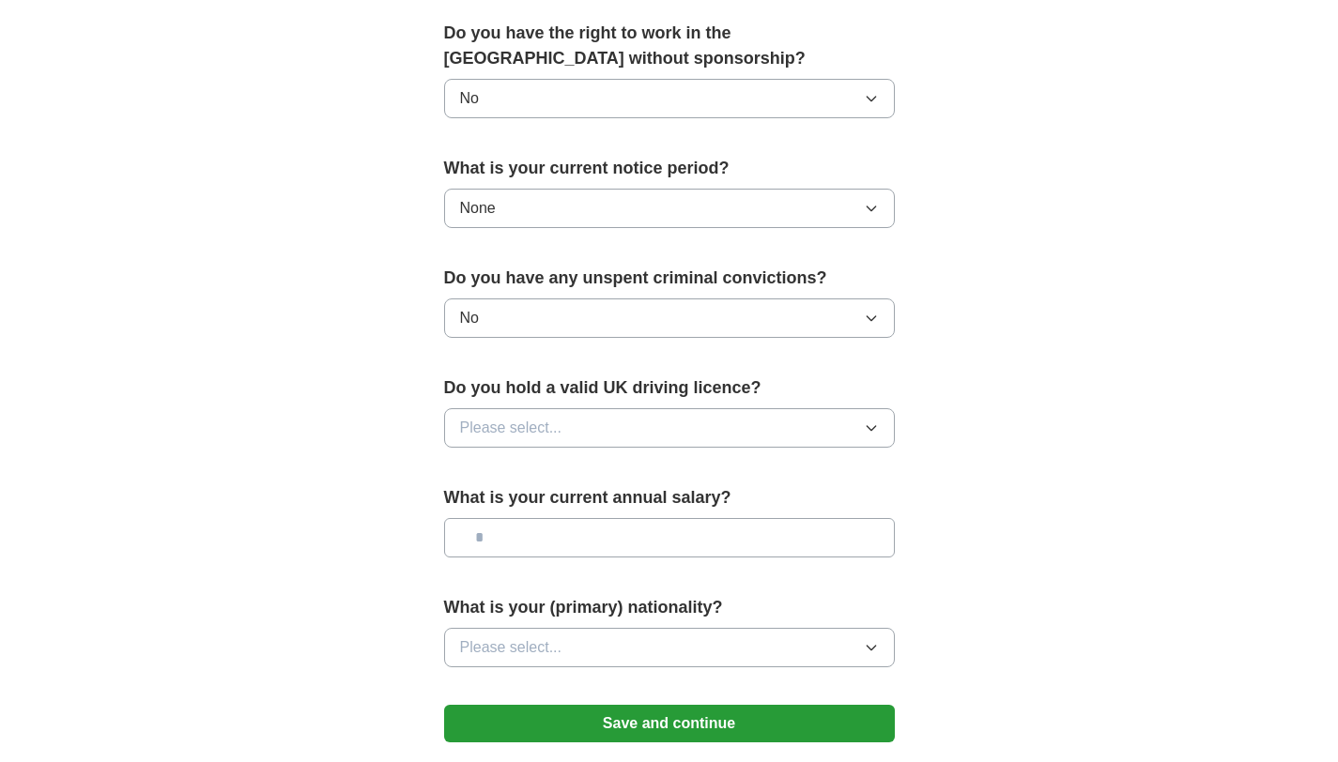
click at [574, 436] on button "Please select..." at bounding box center [669, 427] width 451 height 39
click at [559, 507] on div "No" at bounding box center [669, 509] width 419 height 23
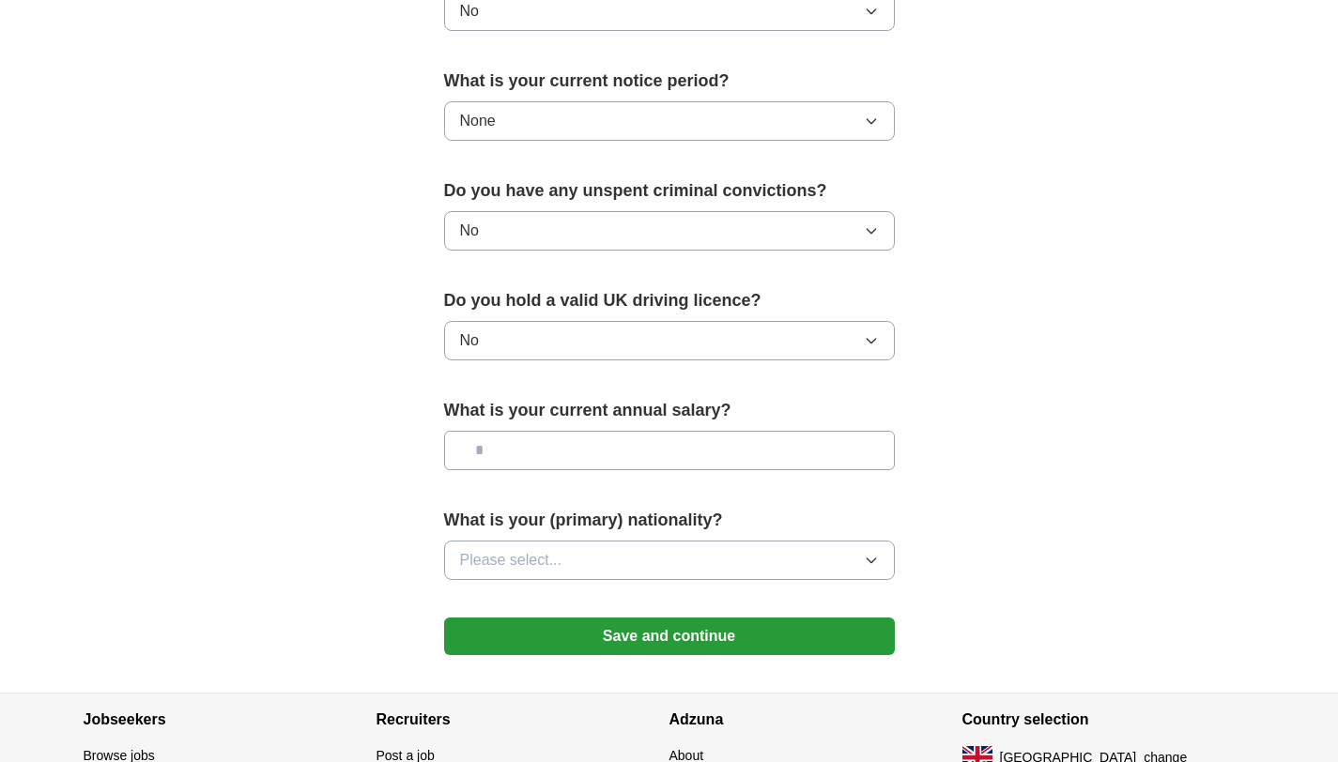
scroll to position [1049, 0]
click at [590, 553] on button "Please select..." at bounding box center [669, 559] width 451 height 39
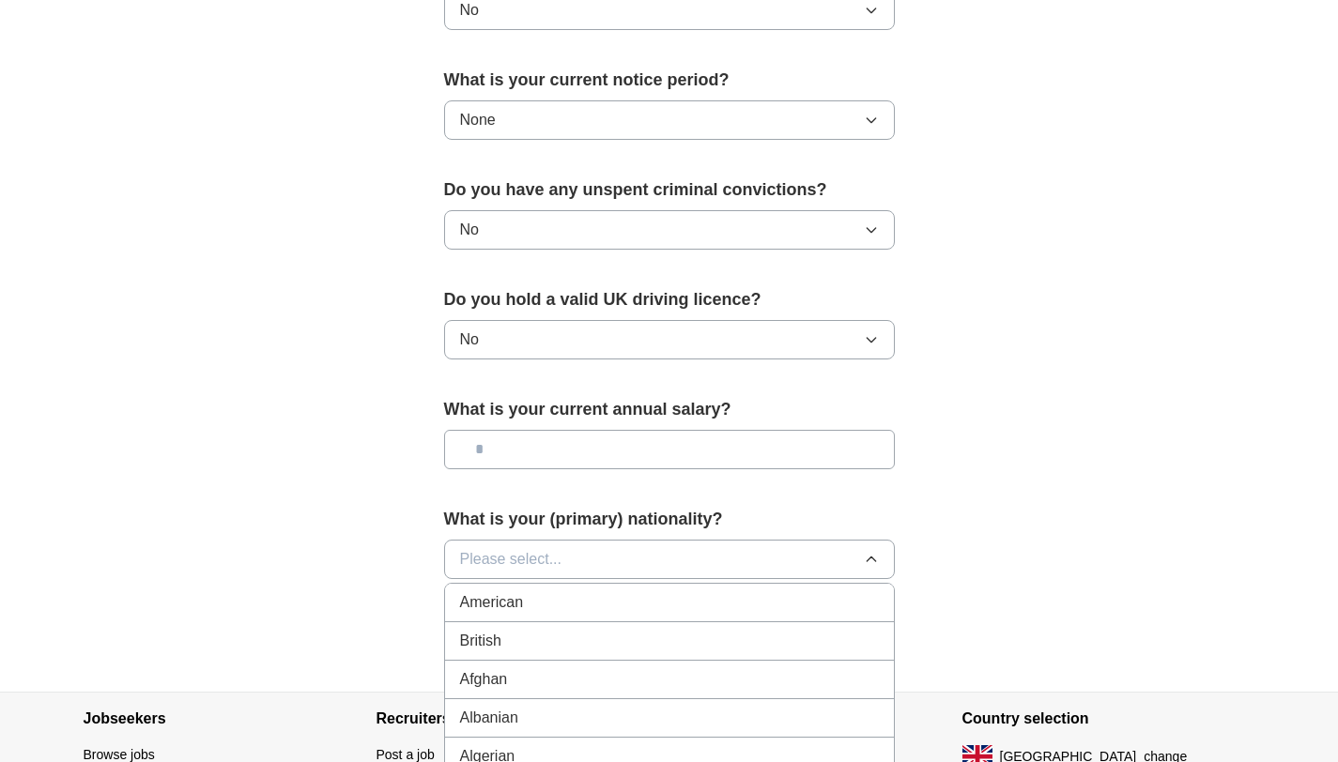
click at [576, 568] on button "Please select..." at bounding box center [669, 559] width 451 height 39
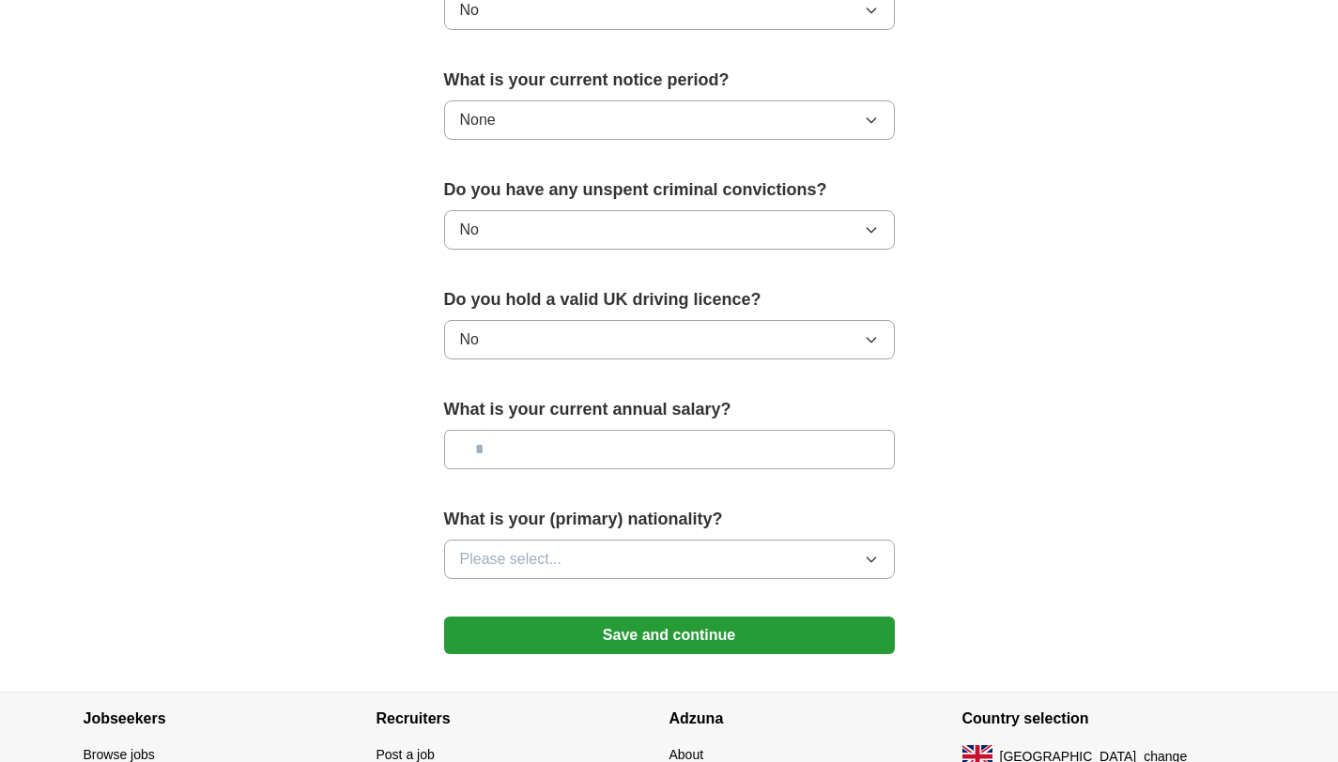
click at [576, 568] on button "Please select..." at bounding box center [669, 559] width 451 height 39
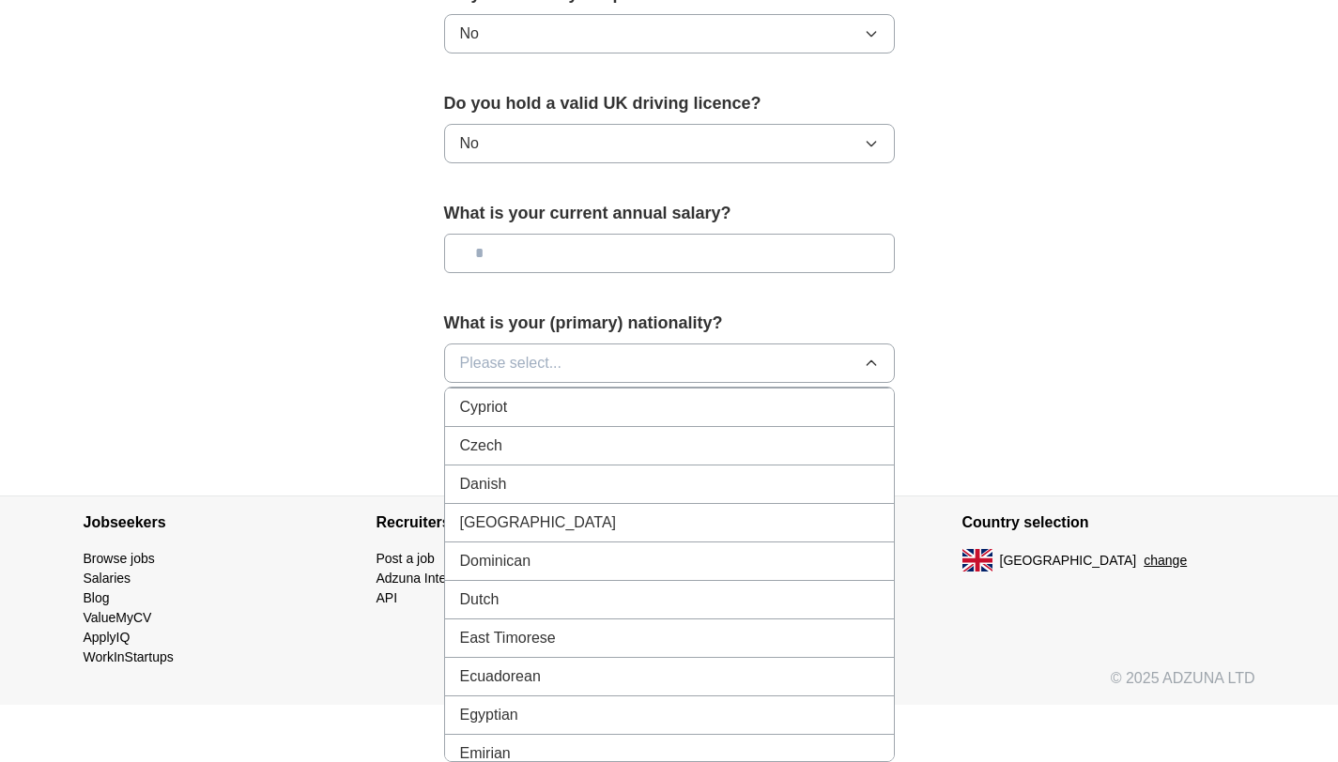
scroll to position [1773, 0]
click at [516, 590] on div "Dutch" at bounding box center [669, 596] width 419 height 23
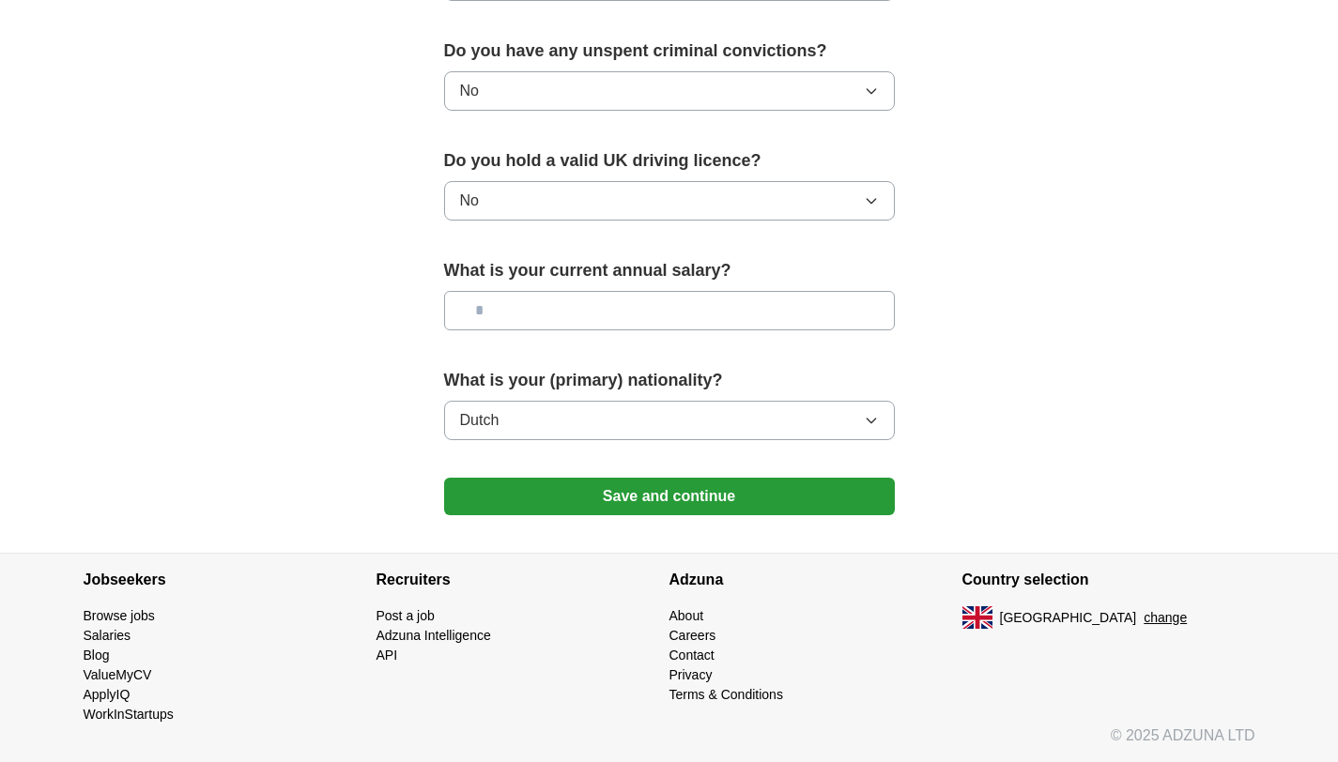
click at [589, 507] on button "Save and continue" at bounding box center [669, 497] width 451 height 38
